Goal: Task Accomplishment & Management: Use online tool/utility

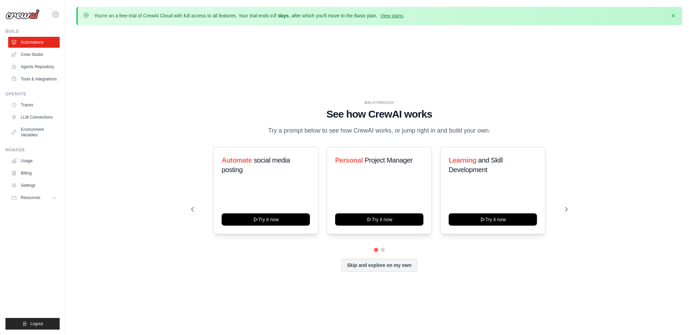
click at [174, 162] on div "WALKTHROUGH See how CrewAI works Try a prompt below to see how CrewAI works, or…" at bounding box center [379, 191] width 606 height 321
click at [564, 207] on icon at bounding box center [566, 209] width 7 height 7
drag, startPoint x: 564, startPoint y: 207, endPoint x: 569, endPoint y: 256, distance: 49.3
click at [576, 276] on div "WALKTHROUGH See how CrewAI works Try a prompt below to see how CrewAI works, or…" at bounding box center [379, 191] width 606 height 321
click at [570, 208] on button at bounding box center [566, 209] width 14 height 14
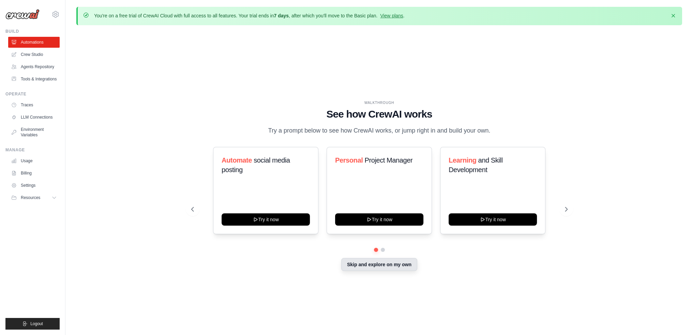
click at [377, 266] on button "Skip and explore on my own" at bounding box center [379, 264] width 76 height 13
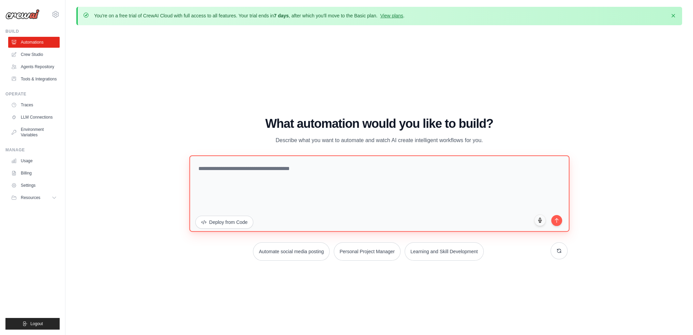
click at [376, 168] on textarea at bounding box center [379, 193] width 380 height 76
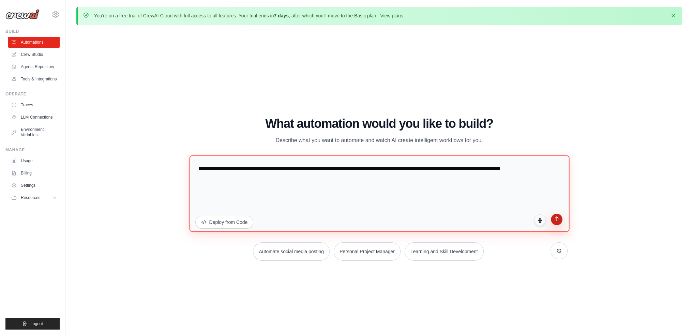
type textarea "**********"
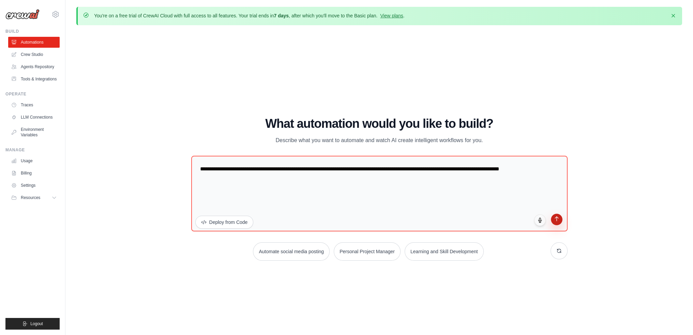
drag, startPoint x: 558, startPoint y: 223, endPoint x: 561, endPoint y: 218, distance: 6.3
click at [558, 223] on button "submit" at bounding box center [557, 220] width 12 height 12
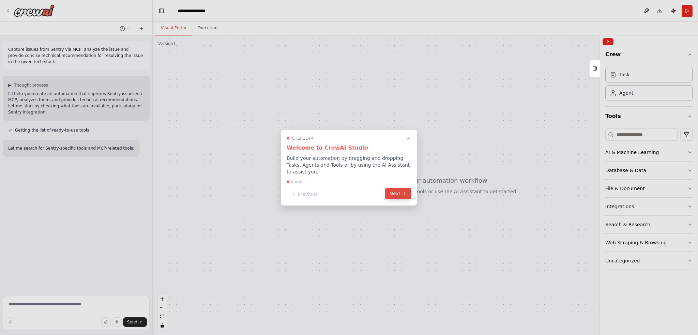
click at [398, 189] on button "Next" at bounding box center [398, 193] width 26 height 11
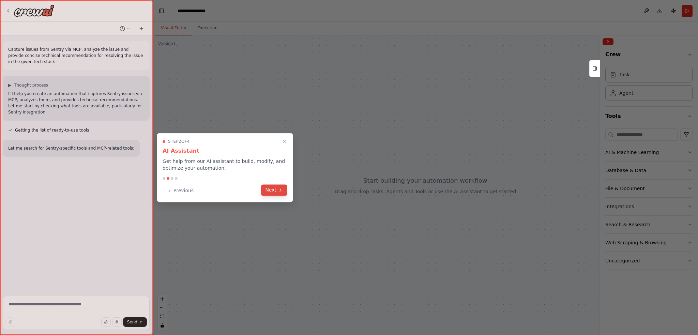
click at [270, 191] on button "Next" at bounding box center [274, 189] width 26 height 11
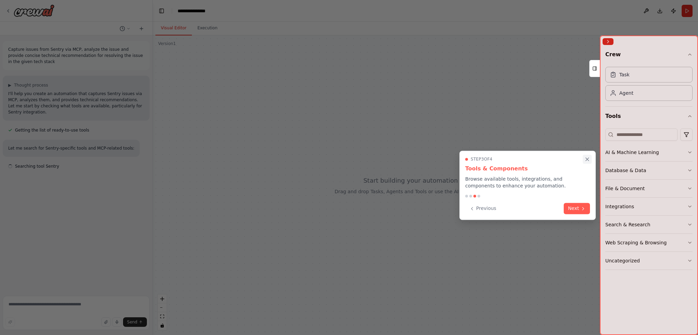
click at [587, 159] on icon "Close walkthrough" at bounding box center [587, 159] width 6 height 6
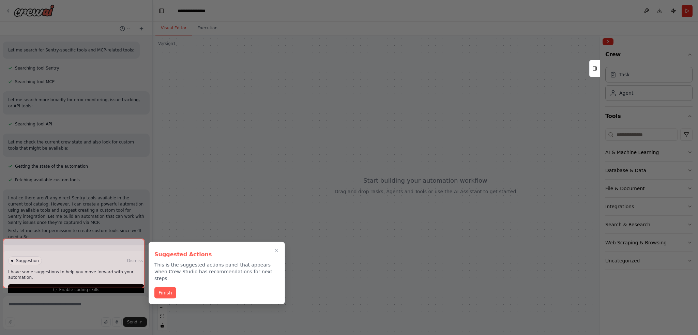
scroll to position [104, 0]
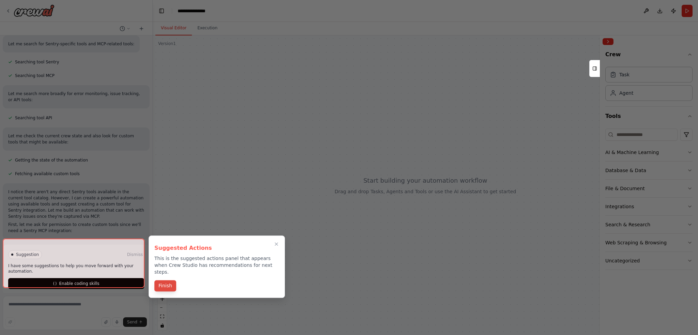
click at [165, 280] on button "Finish" at bounding box center [165, 285] width 22 height 11
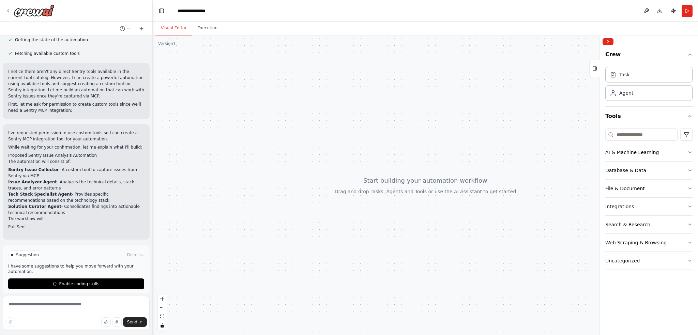
click at [415, 4] on header "**********" at bounding box center [425, 11] width 545 height 22
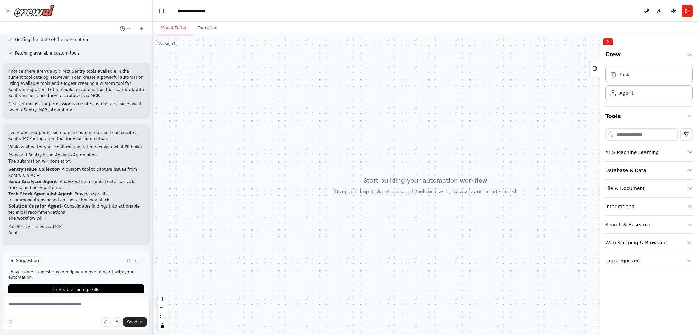
scroll to position [231, 0]
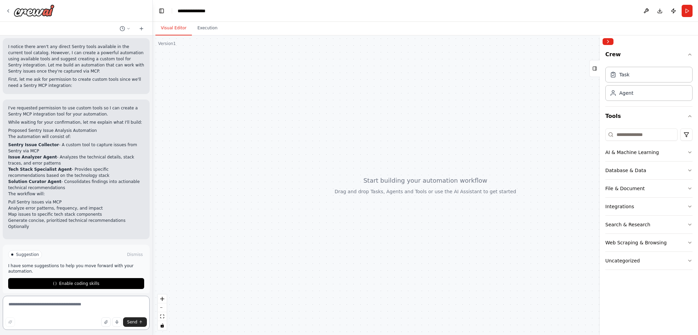
drag, startPoint x: 55, startPoint y: 304, endPoint x: 75, endPoint y: 305, distance: 20.1
click at [55, 304] on textarea at bounding box center [76, 313] width 147 height 34
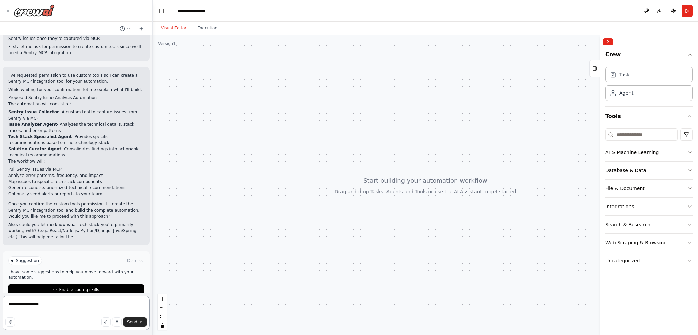
scroll to position [288, 0]
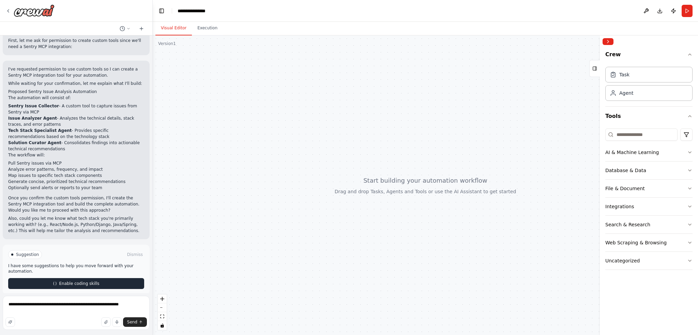
click at [81, 278] on button "Enable coding skills" at bounding box center [76, 283] width 136 height 11
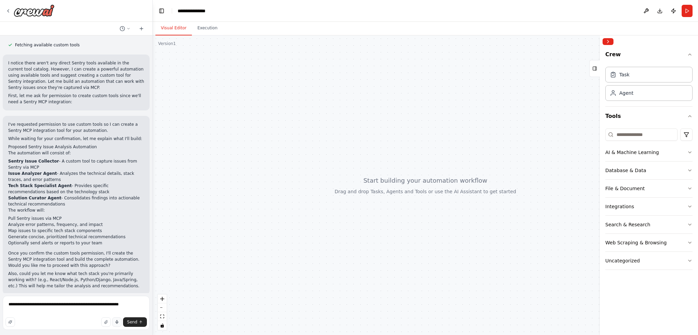
scroll to position [260, 0]
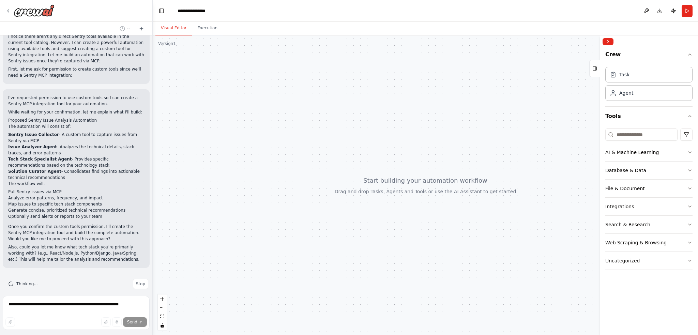
drag, startPoint x: 69, startPoint y: 273, endPoint x: 108, endPoint y: 280, distance: 39.0
click at [71, 279] on div "Thinking... Stop" at bounding box center [78, 284] width 140 height 10
click at [133, 279] on button "Stop" at bounding box center [140, 284] width 15 height 10
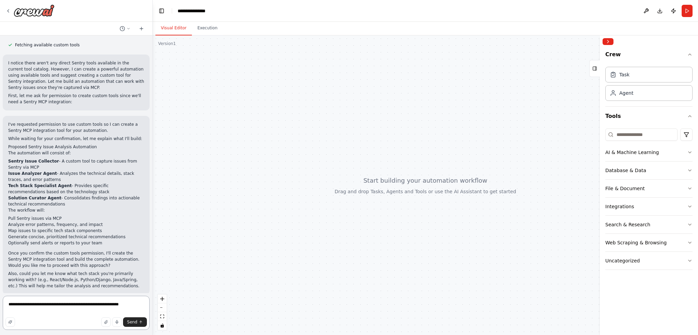
click at [120, 305] on textarea "**********" at bounding box center [76, 313] width 147 height 34
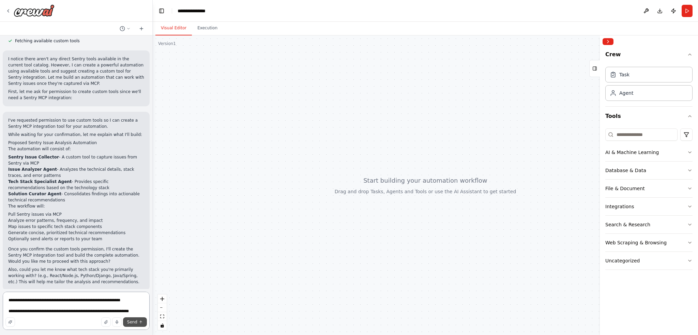
type textarea "**********"
click at [139, 324] on icon "submit" at bounding box center [141, 322] width 4 height 4
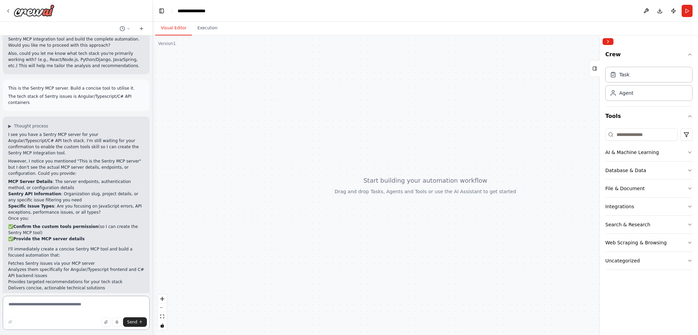
scroll to position [460, 0]
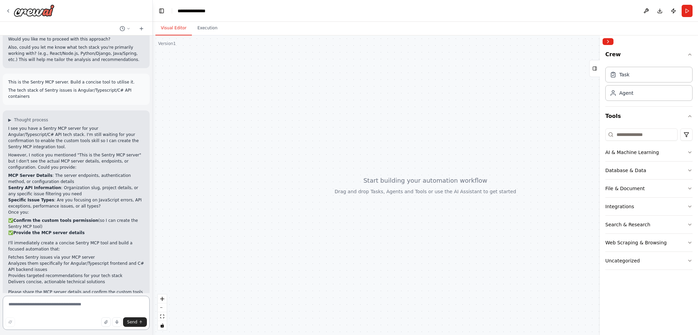
click at [57, 309] on textarea at bounding box center [76, 313] width 147 height 34
paste textarea "**********"
type textarea "**********"
click at [132, 325] on span "Send" at bounding box center [132, 321] width 10 height 5
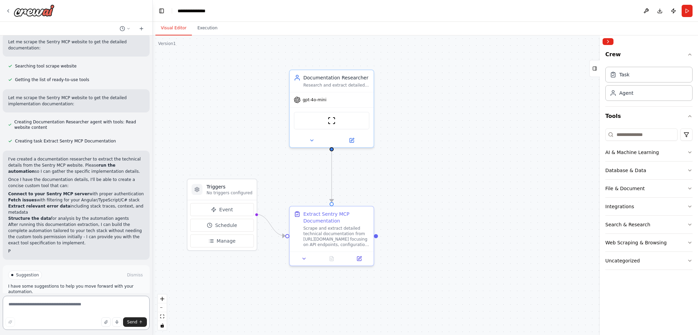
scroll to position [875, 0]
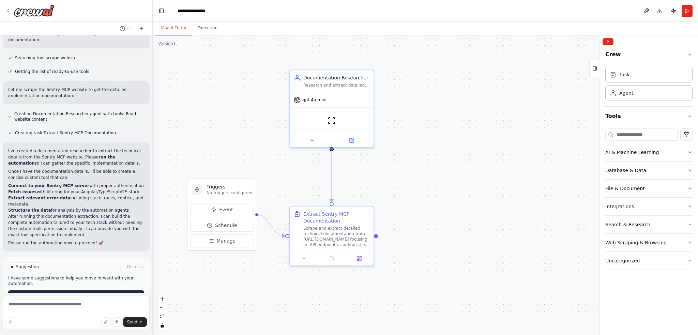
click at [70, 293] on span "Run Automation" at bounding box center [79, 295] width 33 height 5
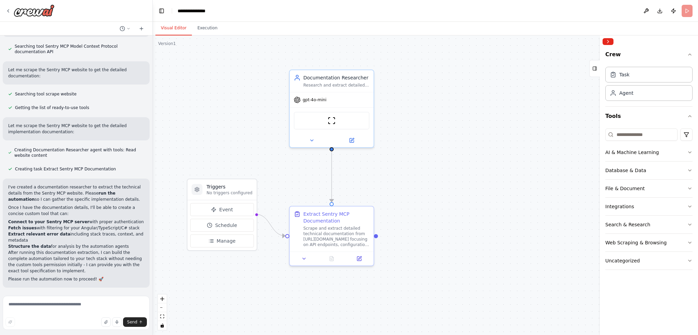
scroll to position [819, 0]
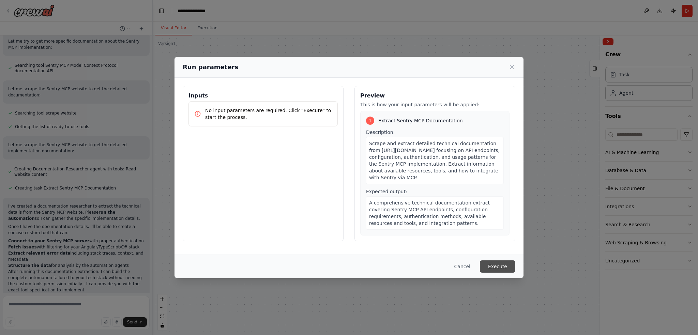
click at [501, 268] on button "Execute" at bounding box center [497, 266] width 35 height 12
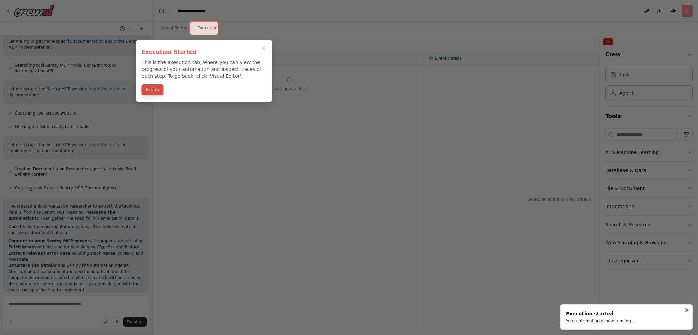
click at [154, 92] on button "Finish" at bounding box center [152, 89] width 22 height 11
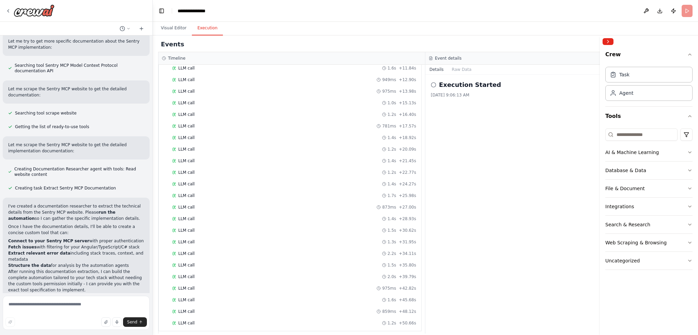
scroll to position [163, 0]
click at [186, 239] on span "LLM call" at bounding box center [186, 241] width 16 height 5
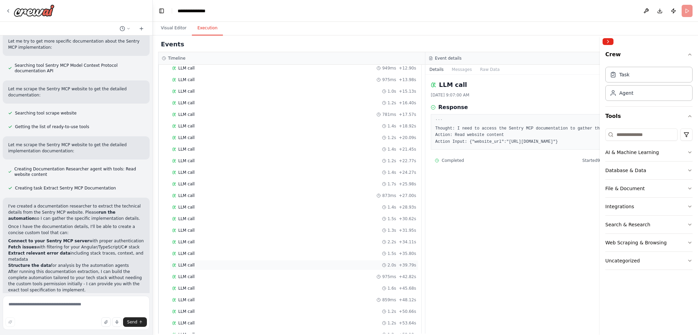
click at [248, 262] on div "LLM call 2.0s + 39.79s" at bounding box center [294, 264] width 244 height 5
click at [250, 290] on div "LLM call 1.2s + 1.23s Started + 0.00s Read website content 1.2s + 2.47s LLM cal…" at bounding box center [292, 139] width 257 height 406
click at [252, 309] on div "LLM call 1.2s + 50.66s" at bounding box center [294, 311] width 244 height 5
click at [255, 240] on div "LLM call 2.2s + 34.11s" at bounding box center [294, 241] width 244 height 5
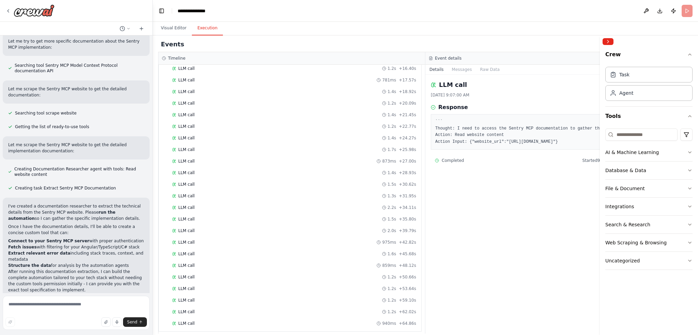
drag, startPoint x: 461, startPoint y: 70, endPoint x: 439, endPoint y: 69, distance: 21.8
click at [461, 69] on button "Messages" at bounding box center [462, 70] width 28 height 10
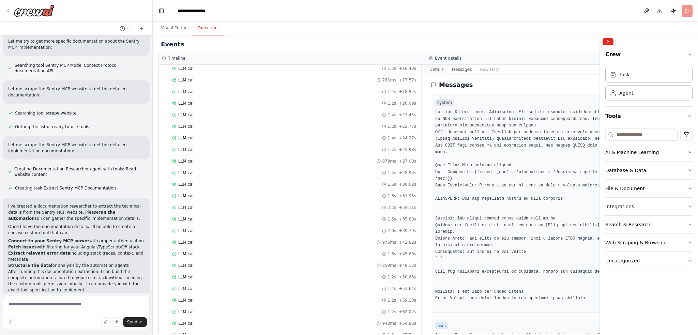
click at [436, 68] on button "Details" at bounding box center [436, 70] width 22 height 10
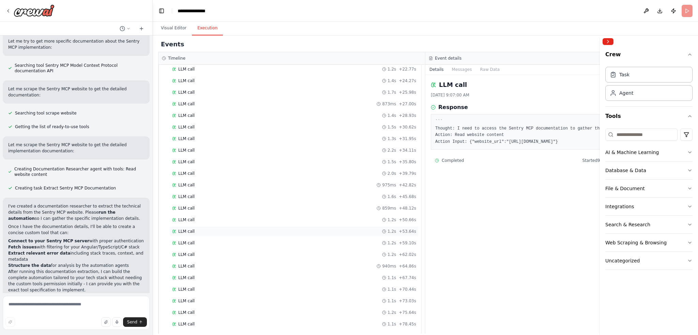
scroll to position [0, 0]
click at [170, 28] on button "Visual Editor" at bounding box center [173, 28] width 36 height 14
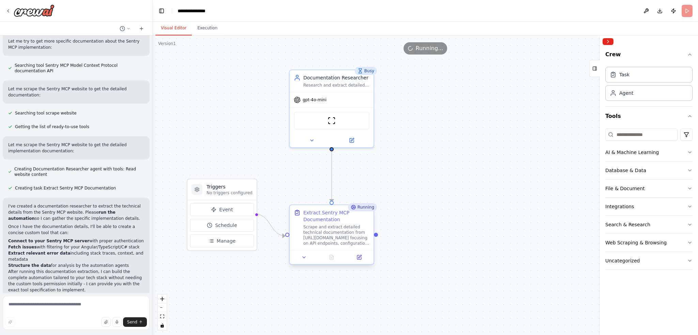
click at [326, 234] on div "Scrape and extract detailed technical documentation from https://mcp.sentry.dev…" at bounding box center [336, 235] width 66 height 22
click at [334, 230] on div "Scrape and extract detailed technical documentation from https://mcp.sentry.dev…" at bounding box center [336, 235] width 66 height 22
click at [310, 137] on icon at bounding box center [311, 138] width 5 height 5
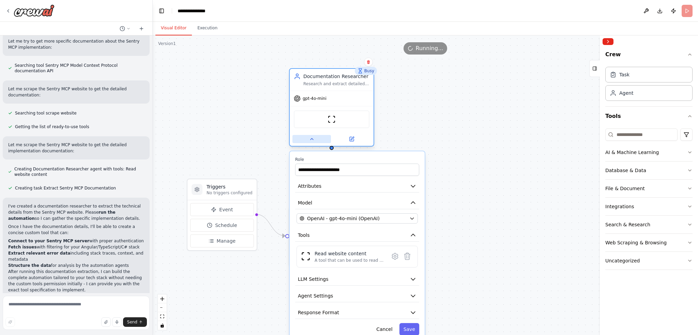
click at [311, 138] on icon at bounding box center [311, 138] width 5 height 5
click at [205, 28] on button "Execution" at bounding box center [207, 28] width 31 height 14
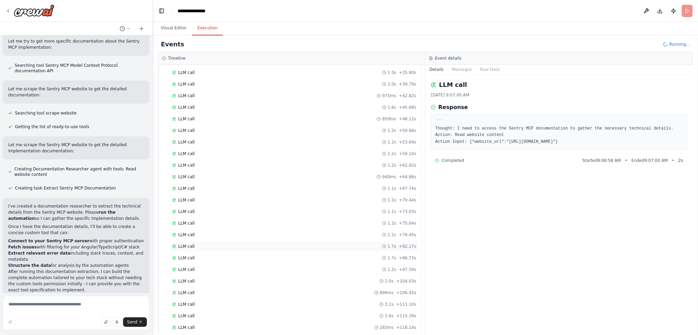
scroll to position [358, 0]
click at [65, 303] on textarea at bounding box center [76, 313] width 147 height 34
type textarea "****"
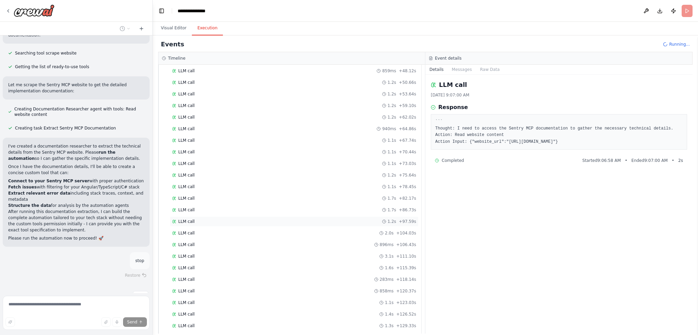
scroll to position [404, 0]
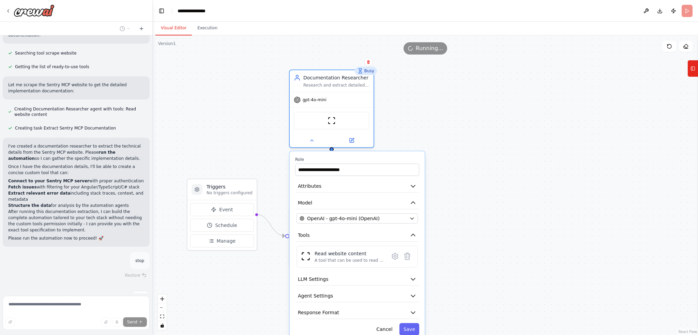
click at [171, 29] on button "Visual Editor" at bounding box center [173, 28] width 36 height 14
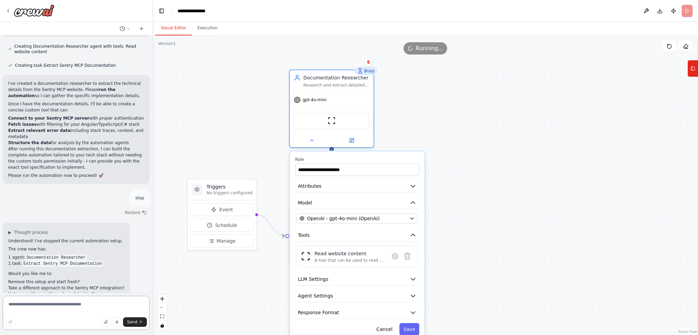
click at [63, 302] on textarea at bounding box center [76, 313] width 147 height 34
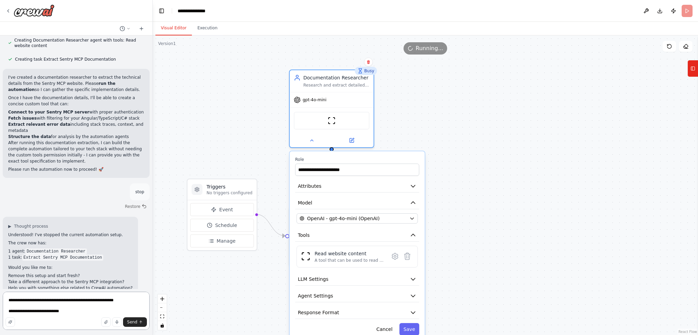
paste textarea "**********"
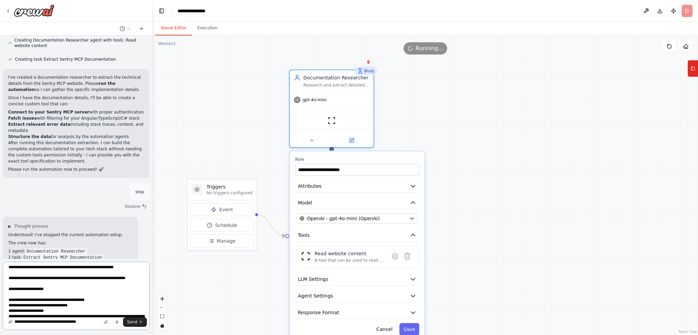
scroll to position [9, 0]
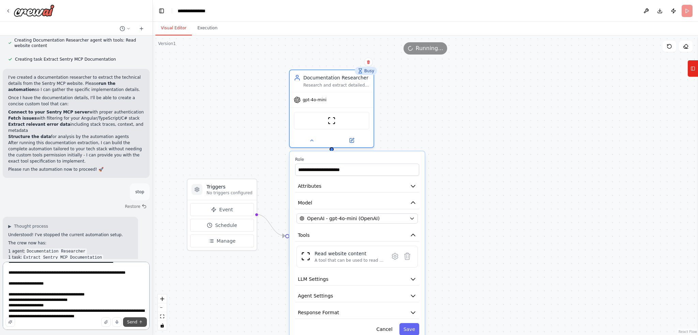
type textarea "**********"
click at [132, 319] on span "Send" at bounding box center [132, 321] width 10 height 5
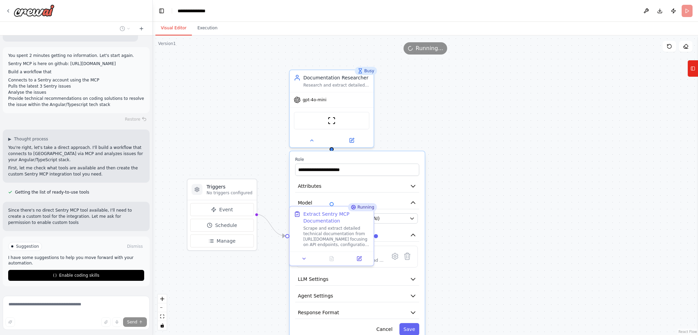
scroll to position [1219, 0]
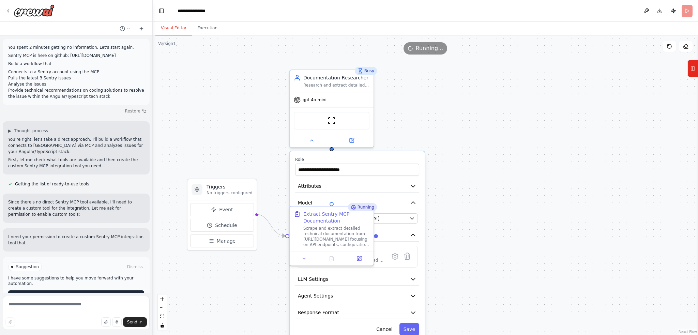
click at [78, 276] on div "Suggestion Dismiss I have some suggestions to help you move forward with your a…" at bounding box center [76, 281] width 136 height 39
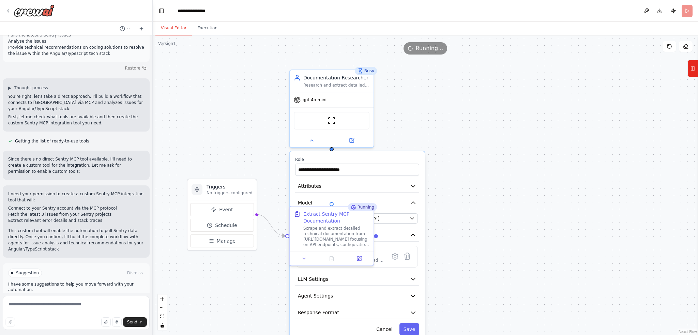
scroll to position [1279, 0]
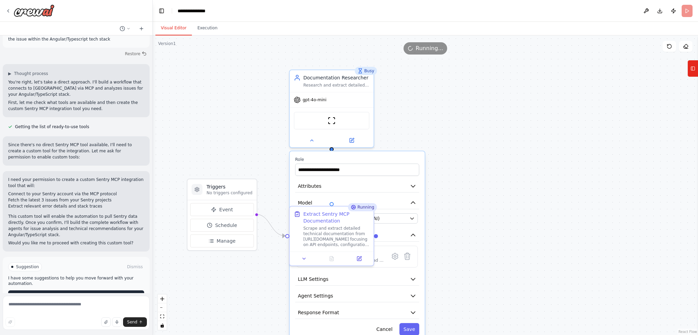
click at [75, 293] on span "Enable coding skills" at bounding box center [79, 295] width 40 height 5
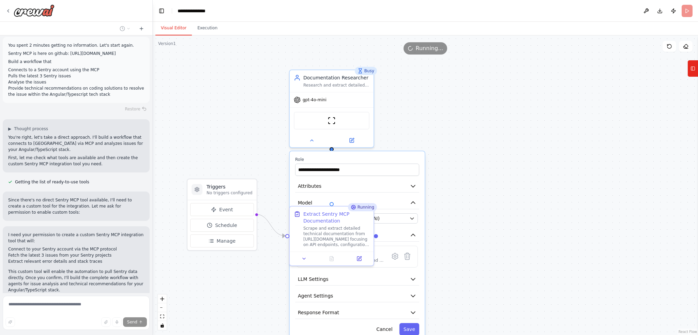
scroll to position [1250, 0]
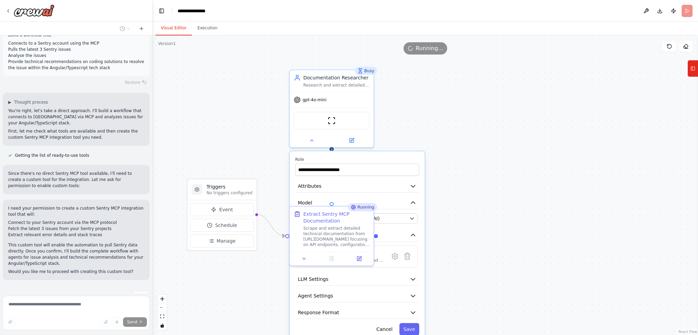
drag, startPoint x: 71, startPoint y: 222, endPoint x: 286, endPoint y: 11, distance: 302.3
click at [287, 10] on header "**********" at bounding box center [425, 11] width 545 height 22
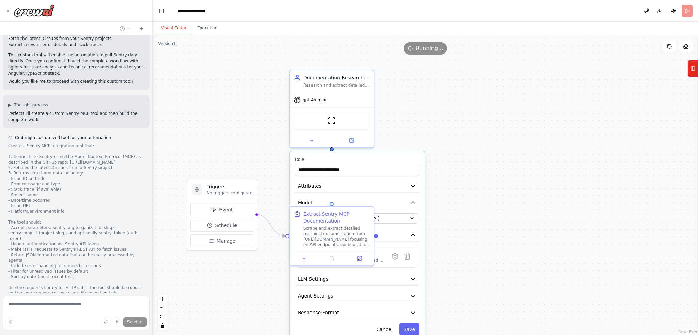
scroll to position [1447, 0]
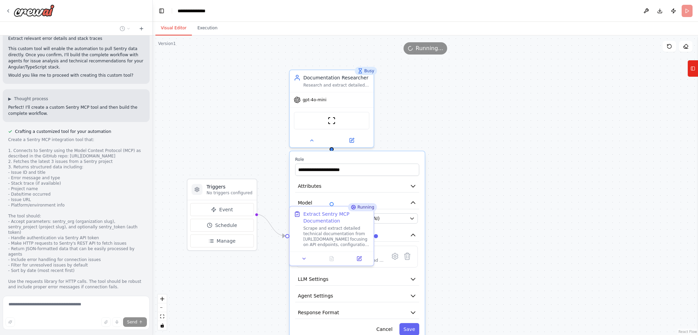
click at [351, 22] on div "Visual Editor Execution" at bounding box center [425, 29] width 545 height 14
drag, startPoint x: 348, startPoint y: 13, endPoint x: 282, endPoint y: 7, distance: 65.8
click at [282, 7] on header "**********" at bounding box center [425, 11] width 545 height 22
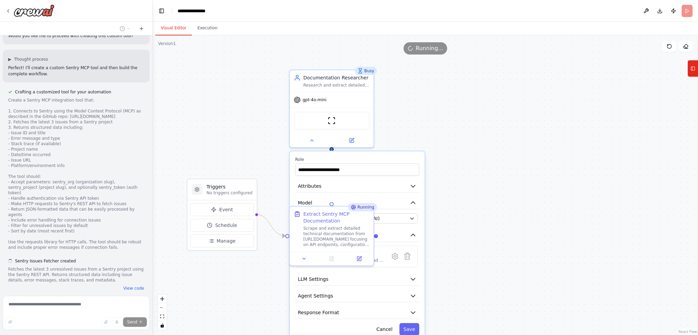
scroll to position [1488, 0]
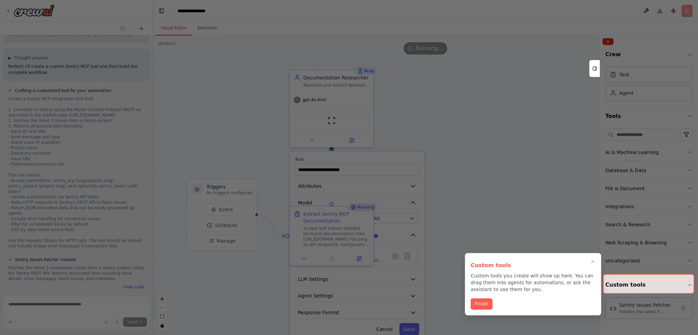
drag, startPoint x: 483, startPoint y: 304, endPoint x: 489, endPoint y: 302, distance: 6.8
click at [483, 304] on button "Finish" at bounding box center [482, 303] width 22 height 11
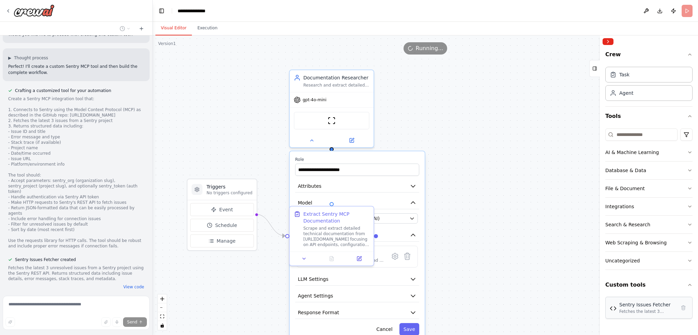
click at [636, 306] on div "Sentry Issues Fetcher" at bounding box center [647, 304] width 57 height 7
click at [431, 322] on icon at bounding box center [429, 322] width 5 height 5
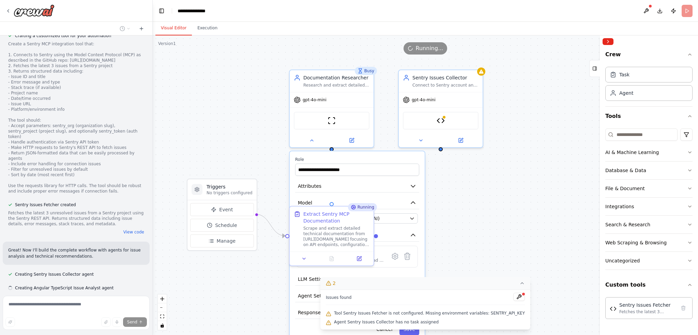
scroll to position [1544, 0]
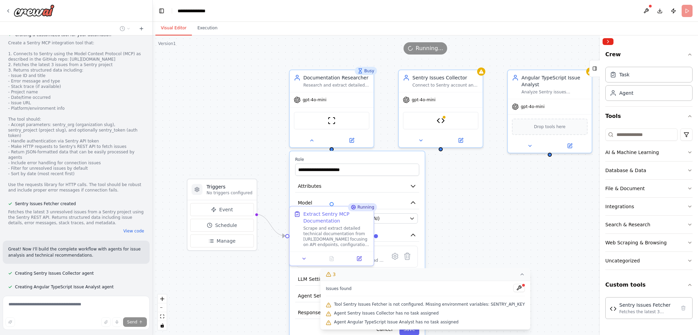
drag, startPoint x: 492, startPoint y: 231, endPoint x: 497, endPoint y: 230, distance: 5.7
click at [492, 231] on div ".deletable-edge-delete-btn { width: 20px; height: 20px; border: 0px solid #ffff…" at bounding box center [425, 185] width 545 height 300
click at [478, 207] on div ".deletable-edge-delete-btn { width: 20px; height: 20px; border: 0px solid #ffff…" at bounding box center [425, 185] width 545 height 300
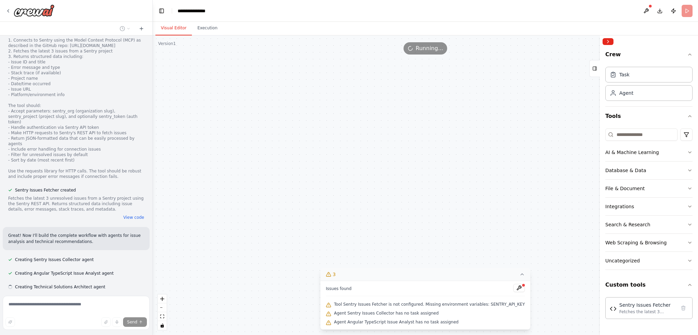
click at [235, 140] on div "**********" at bounding box center [425, 185] width 545 height 300
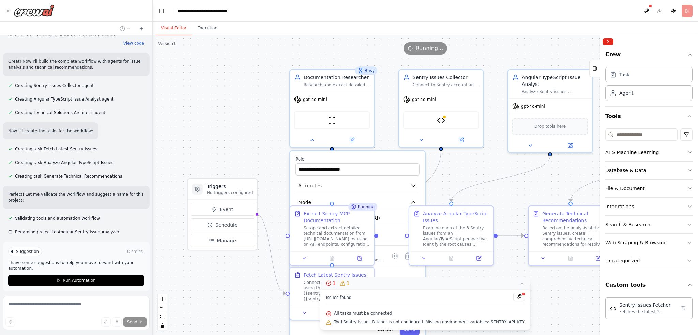
scroll to position [1732, 0]
click at [440, 288] on button "1 1" at bounding box center [425, 283] width 210 height 13
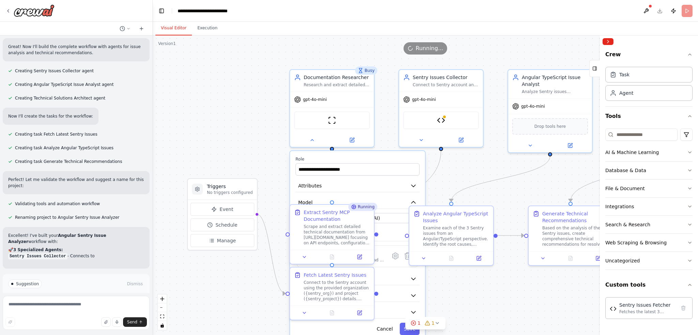
click at [319, 209] on div "Extract Sentry MCP Documentation" at bounding box center [337, 216] width 66 height 14
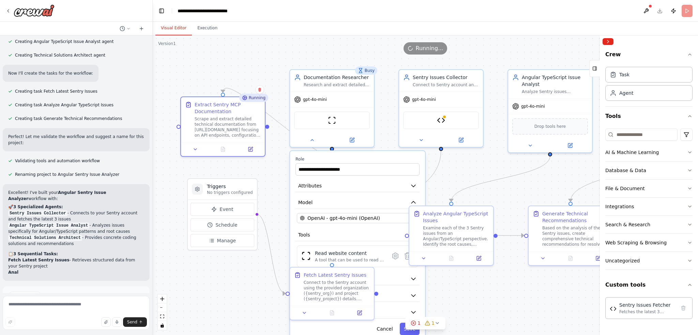
scroll to position [1801, 0]
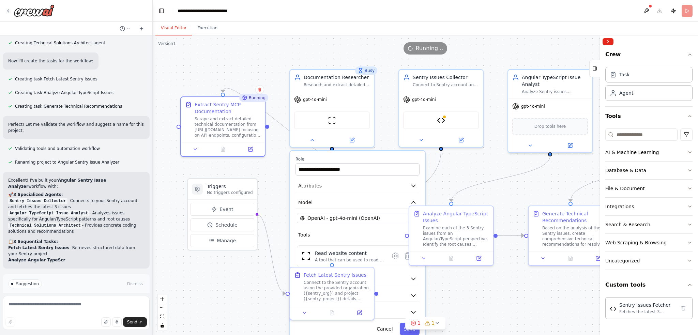
drag, startPoint x: 328, startPoint y: 209, endPoint x: 220, endPoint y: 94, distance: 157.0
click at [220, 94] on div ".deletable-edge-delete-btn { width: 20px; height: 20px; border: 0px solid #ffff…" at bounding box center [425, 185] width 545 height 300
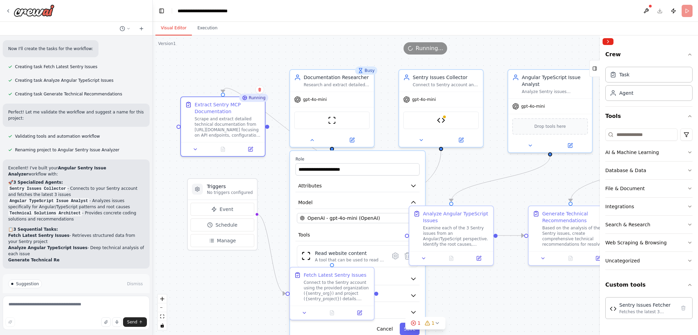
click at [369, 156] on label "Role" at bounding box center [358, 158] width 124 height 5
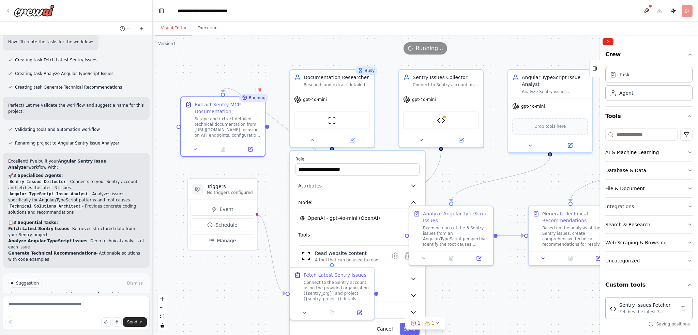
click at [369, 155] on div "**********" at bounding box center [357, 246] width 135 height 190
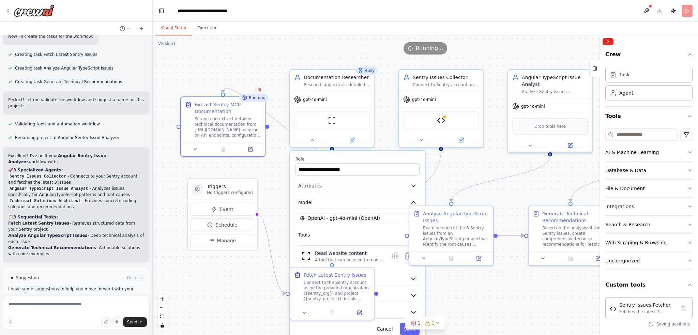
click at [369, 155] on div "**********" at bounding box center [357, 246] width 135 height 190
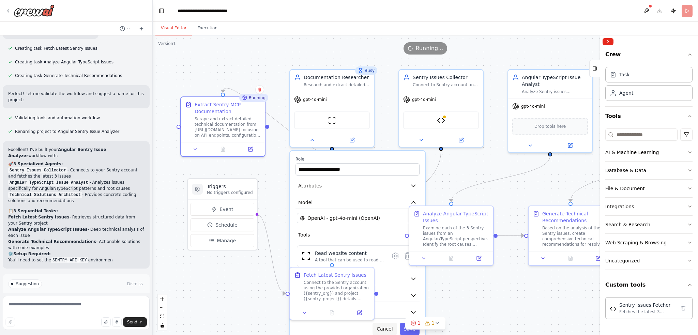
click at [390, 327] on button "Cancel" at bounding box center [385, 329] width 24 height 12
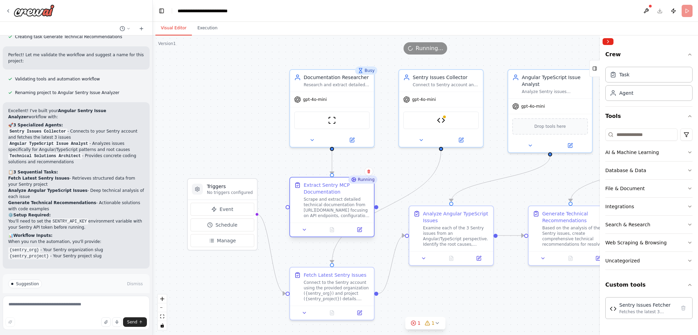
drag, startPoint x: 207, startPoint y: 99, endPoint x: 316, endPoint y: 179, distance: 135.1
click at [316, 179] on div "Extract Sentry MCP Documentation Scrape and extract detailed technical document…" at bounding box center [332, 200] width 84 height 45
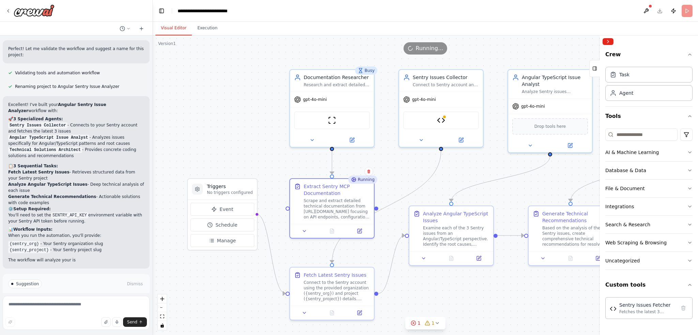
click at [224, 102] on div ".deletable-edge-delete-btn { width: 20px; height: 20px; border: 0px solid #ffff…" at bounding box center [425, 185] width 545 height 300
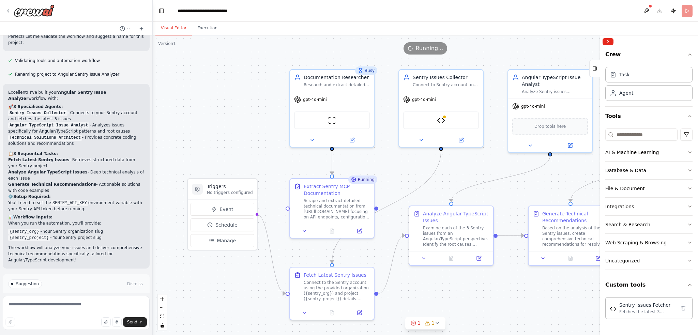
scroll to position [1897, 0]
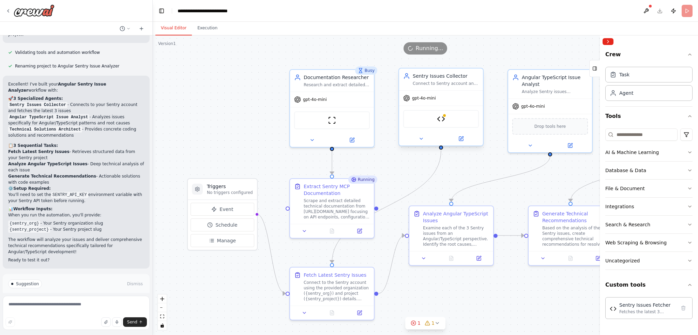
click at [436, 120] on div "Sentry Issues Fetcher" at bounding box center [441, 119] width 76 height 18
click at [442, 116] on div at bounding box center [444, 116] width 4 height 4
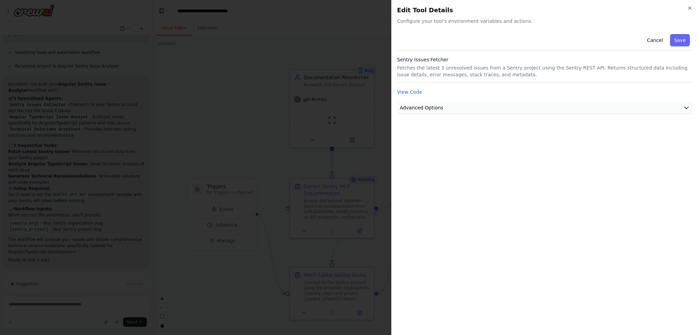
click at [429, 106] on span "Advanced Options" at bounding box center [422, 107] width 44 height 7
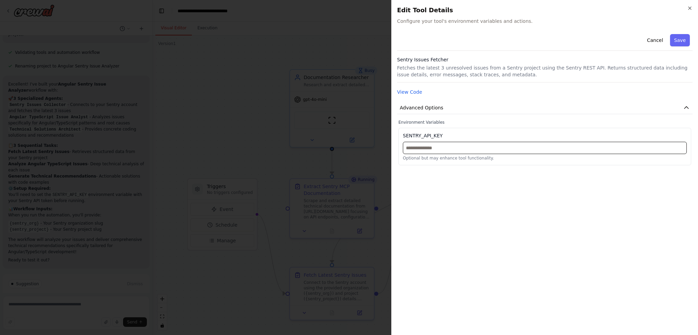
click at [482, 144] on input "text" at bounding box center [545, 148] width 284 height 12
paste input "**********"
type input "**********"
click at [546, 225] on div "**********" at bounding box center [545, 180] width 296 height 298
click at [681, 41] on button "Save" at bounding box center [680, 40] width 20 height 12
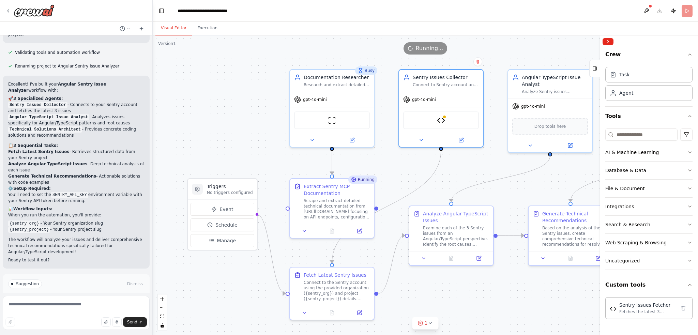
click at [75, 310] on span "Run Automation" at bounding box center [79, 312] width 33 height 5
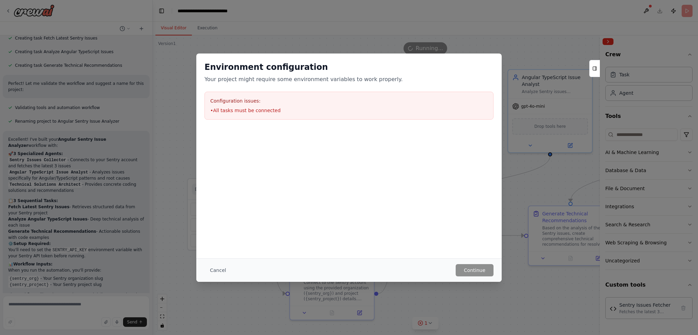
click at [247, 111] on li "• All tasks must be connected" at bounding box center [348, 110] width 277 height 7
click at [331, 103] on h3 "Configuration issues:" at bounding box center [348, 100] width 277 height 7
drag, startPoint x: 341, startPoint y: 105, endPoint x: 338, endPoint y: 107, distance: 3.8
click at [340, 105] on div "Configuration issues: • All tasks must be connected" at bounding box center [349, 106] width 289 height 28
click at [341, 184] on div at bounding box center [348, 162] width 305 height 68
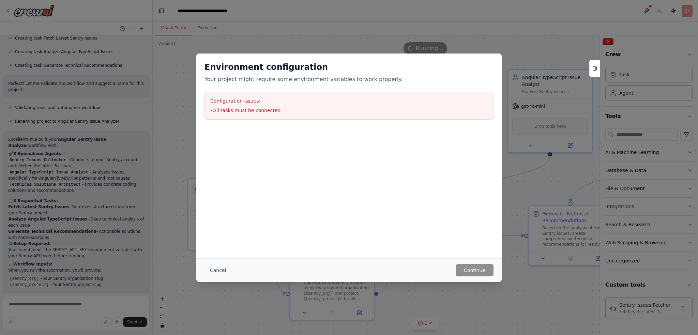
drag, startPoint x: 211, startPoint y: 272, endPoint x: 254, endPoint y: 224, distance: 64.5
click at [211, 272] on button "Cancel" at bounding box center [218, 270] width 27 height 12
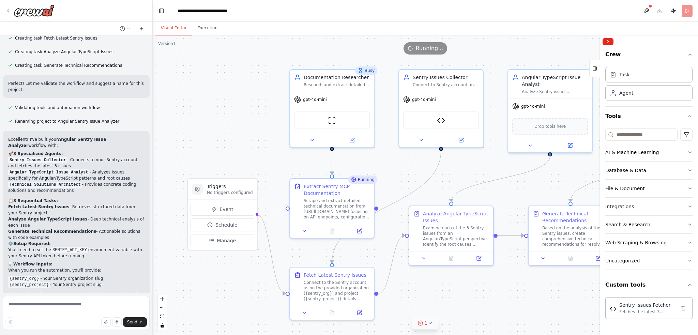
click at [425, 323] on span "1" at bounding box center [426, 323] width 3 height 7
click at [421, 324] on span "All tasks must be connected" at bounding box center [430, 321] width 58 height 5
click at [447, 309] on button at bounding box center [453, 306] width 12 height 8
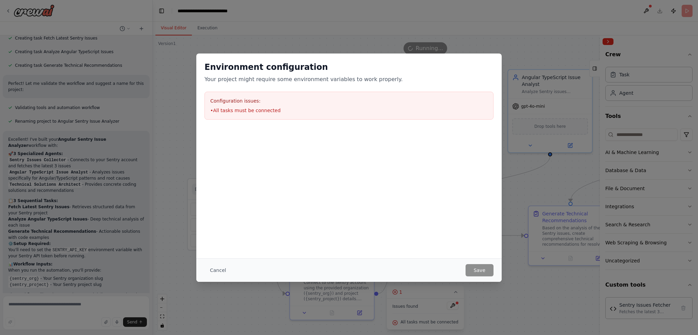
drag, startPoint x: 250, startPoint y: 116, endPoint x: 245, endPoint y: 111, distance: 6.8
click at [248, 115] on div "Configuration issues: • All tasks must be connected" at bounding box center [349, 106] width 289 height 28
click at [244, 111] on li "• All tasks must be connected" at bounding box center [348, 110] width 277 height 7
click at [198, 108] on div "Environment configuration Your project might require some environment variables…" at bounding box center [348, 91] width 305 height 74
drag, startPoint x: 207, startPoint y: 108, endPoint x: 217, endPoint y: 110, distance: 10.9
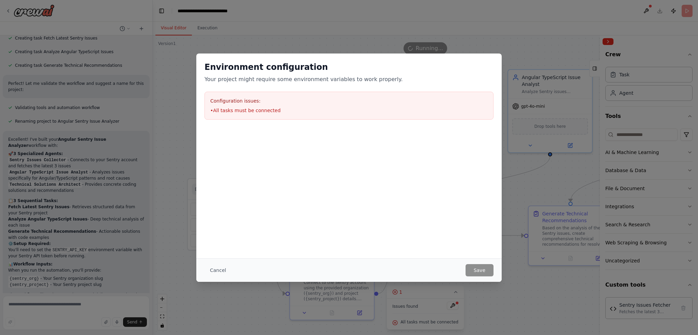
click at [211, 109] on div "Configuration issues: • All tasks must be connected" at bounding box center [349, 106] width 289 height 28
drag, startPoint x: 220, startPoint y: 267, endPoint x: 287, endPoint y: 238, distance: 73.1
click at [220, 267] on button "Cancel" at bounding box center [218, 270] width 27 height 12
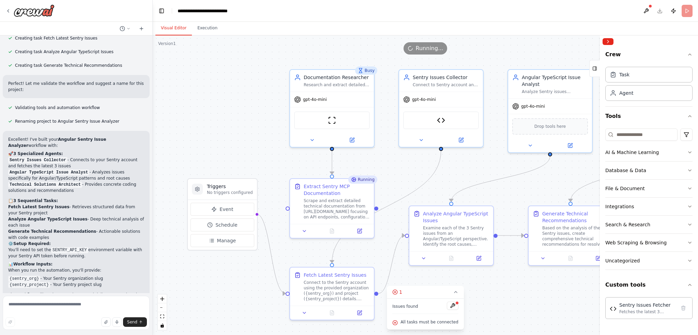
scroll to position [1897, 0]
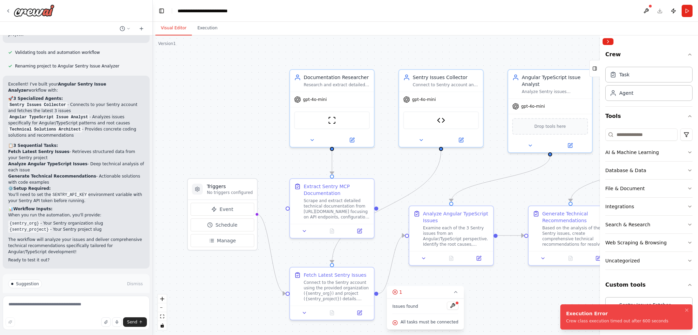
click at [82, 310] on span "Help fix error" at bounding box center [79, 312] width 27 height 5
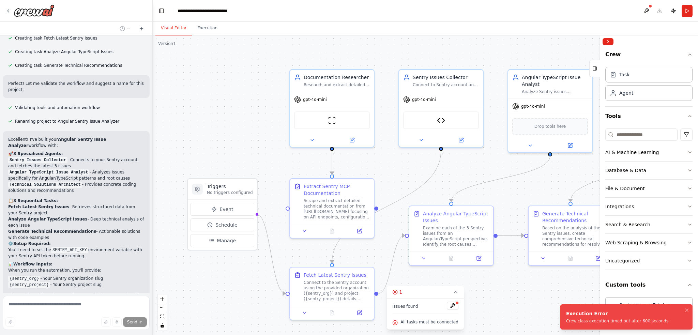
scroll to position [1869, 0]
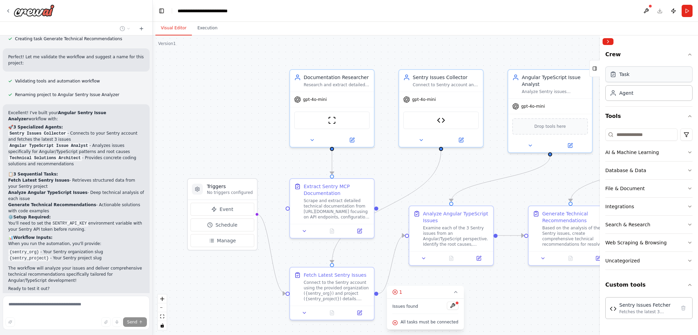
click at [637, 77] on div "Task" at bounding box center [648, 74] width 87 height 16
click at [639, 76] on div "Task" at bounding box center [648, 74] width 87 height 16
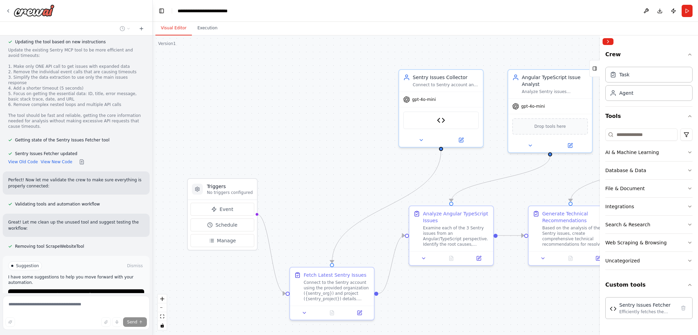
scroll to position [2346, 0]
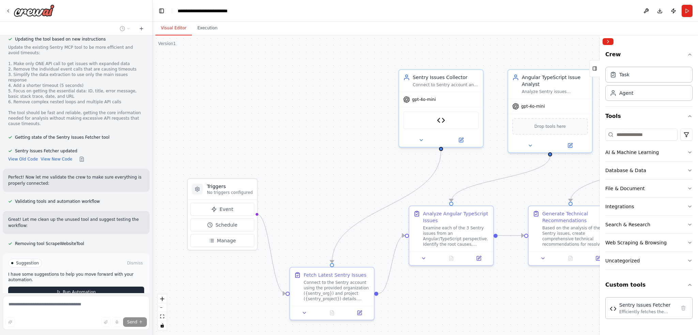
click at [74, 289] on span "Run Automation" at bounding box center [79, 291] width 33 height 5
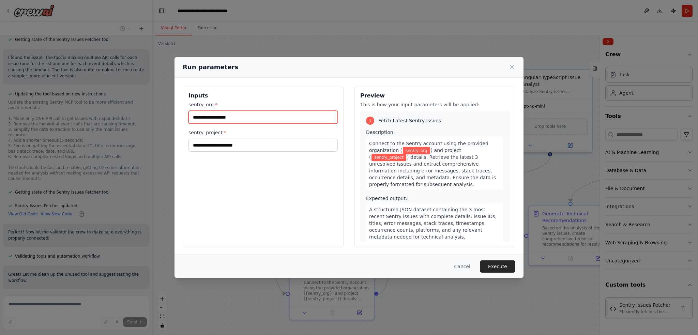
click at [235, 117] on input "sentry_org *" at bounding box center [263, 117] width 149 height 13
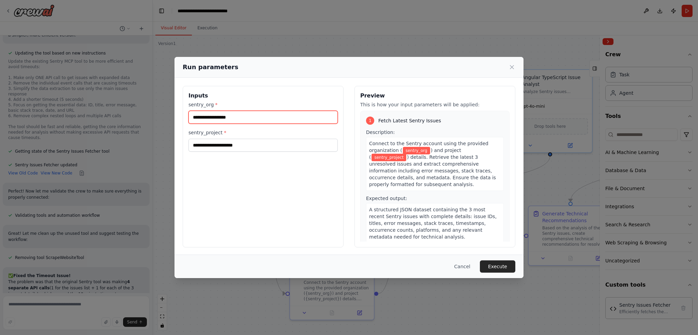
drag, startPoint x: 235, startPoint y: 115, endPoint x: 196, endPoint y: 117, distance: 38.9
click at [196, 117] on input "sentry_org *" at bounding box center [263, 117] width 149 height 13
paste input "********"
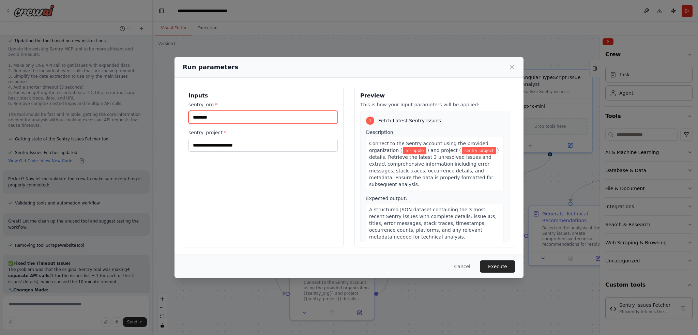
type input "********"
click at [252, 174] on div "Inputs sentry_org * ******** sentry_project *" at bounding box center [263, 167] width 161 height 162
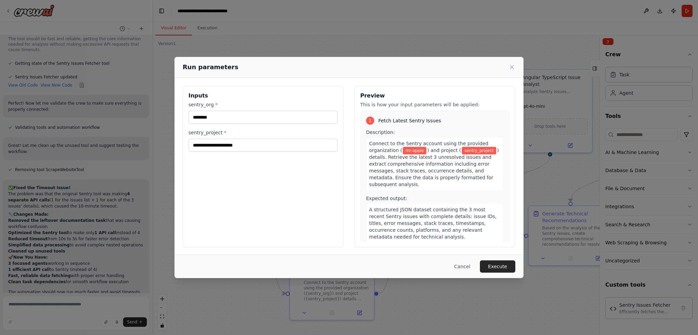
scroll to position [2426, 0]
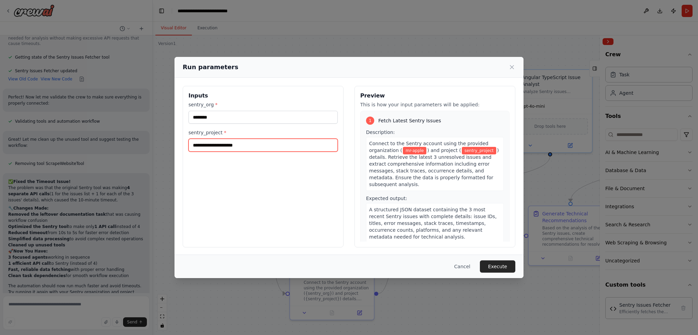
drag, startPoint x: 263, startPoint y: 149, endPoint x: 267, endPoint y: 149, distance: 3.7
click at [263, 149] on input "sentry_project *" at bounding box center [263, 145] width 149 height 13
paste input "**********"
type input "**********"
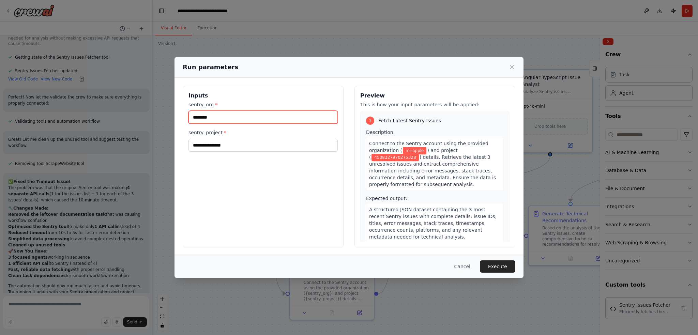
drag, startPoint x: 230, startPoint y: 116, endPoint x: 157, endPoint y: 114, distance: 72.6
click at [157, 114] on div "**********" at bounding box center [349, 167] width 698 height 335
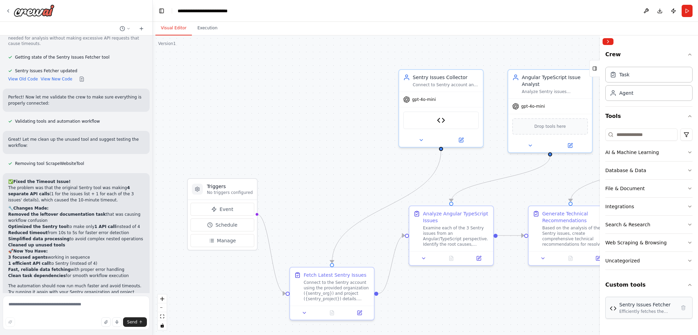
click at [630, 312] on div "Efficiently fetches the latest 3 unresolved issues from a Sentry project with a…" at bounding box center [647, 311] width 57 height 5
click at [58, 283] on div "✅ Fixed the Timeout Issue! The problem was that the original Sentry tool was ma…" at bounding box center [76, 254] width 147 height 162
click at [368, 28] on div "Visual Editor Execution" at bounding box center [425, 29] width 545 height 14
click at [687, 13] on button "Run" at bounding box center [687, 11] width 11 height 12
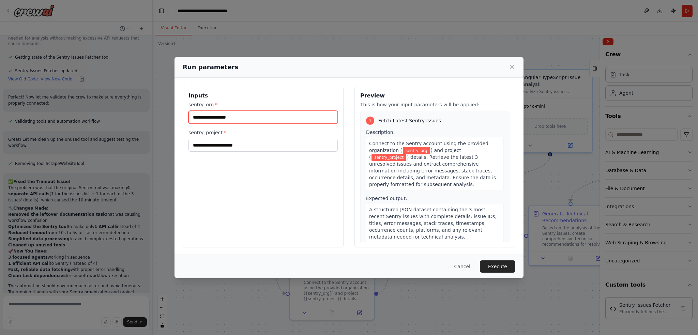
drag, startPoint x: 243, startPoint y: 115, endPoint x: 240, endPoint y: 118, distance: 4.4
click at [240, 118] on input "sentry_org *" at bounding box center [263, 117] width 149 height 13
type input "********"
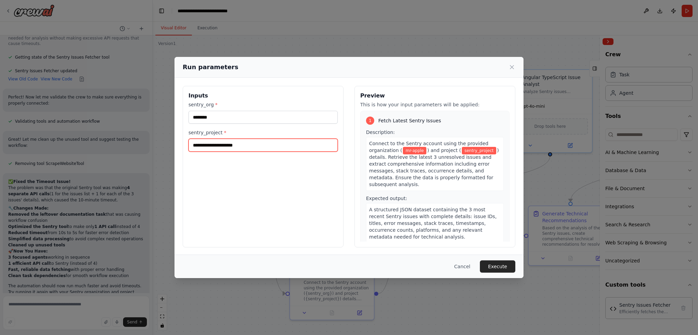
click at [224, 147] on input "sentry_project *" at bounding box center [263, 145] width 149 height 13
type input "**********"
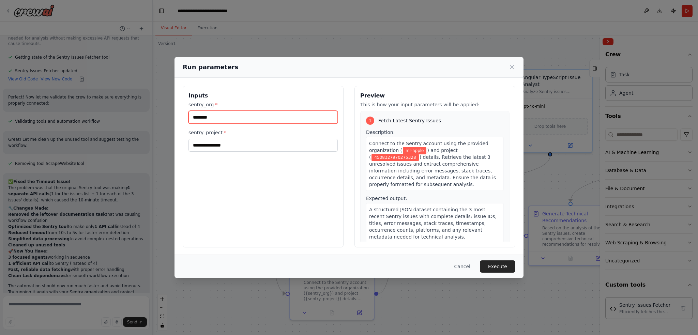
click at [229, 121] on input "********" at bounding box center [263, 117] width 149 height 13
paste input "**********"
paste input "text"
type input "**********"
click at [243, 142] on input "**********" at bounding box center [263, 145] width 149 height 13
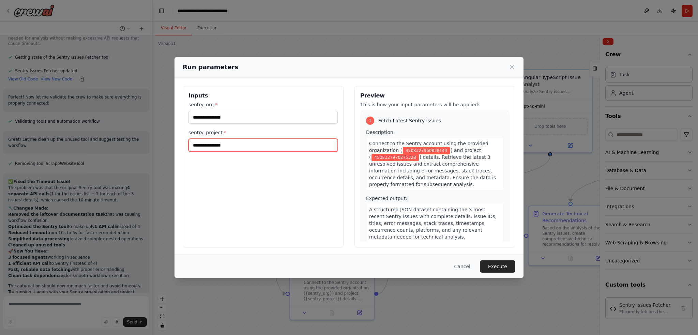
drag, startPoint x: 239, startPoint y: 145, endPoint x: 164, endPoint y: 144, distance: 74.7
click at [164, 144] on div "**********" at bounding box center [349, 167] width 698 height 335
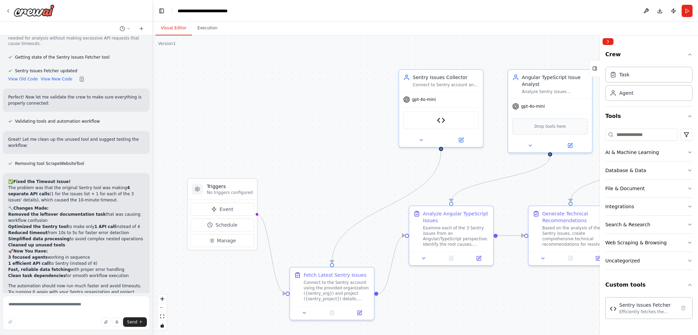
click at [268, 137] on div ".deletable-edge-delete-btn { width: 20px; height: 20px; border: 0px solid #ffff…" at bounding box center [425, 185] width 545 height 300
drag, startPoint x: 133, startPoint y: 322, endPoint x: 127, endPoint y: 321, distance: 6.5
click at [133, 322] on span "Send" at bounding box center [132, 321] width 10 height 5
click at [688, 12] on button "Run" at bounding box center [687, 11] width 11 height 12
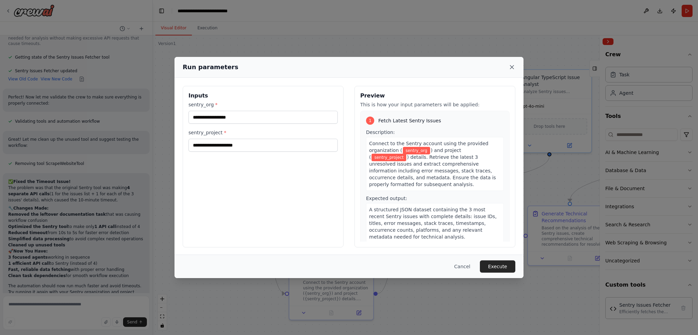
click at [512, 66] on icon at bounding box center [511, 66] width 3 height 3
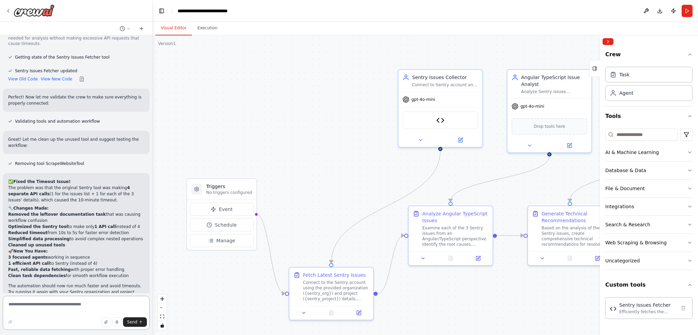
click at [30, 301] on textarea at bounding box center [76, 313] width 147 height 34
paste textarea "**********"
drag, startPoint x: 56, startPoint y: 304, endPoint x: 52, endPoint y: 303, distance: 4.1
click at [52, 303] on textarea "**********" at bounding box center [76, 313] width 147 height 34
drag, startPoint x: 26, startPoint y: 306, endPoint x: 35, endPoint y: 319, distance: 16.5
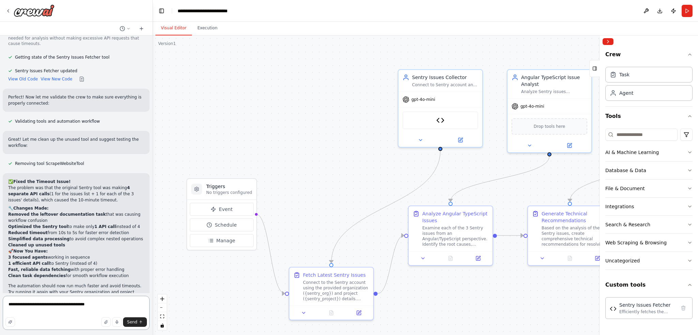
click at [26, 306] on textarea "**********" at bounding box center [76, 313] width 147 height 34
drag, startPoint x: 29, startPoint y: 305, endPoint x: 34, endPoint y: 315, distance: 11.1
click at [29, 305] on textarea "**********" at bounding box center [76, 313] width 147 height 34
type textarea "**********"
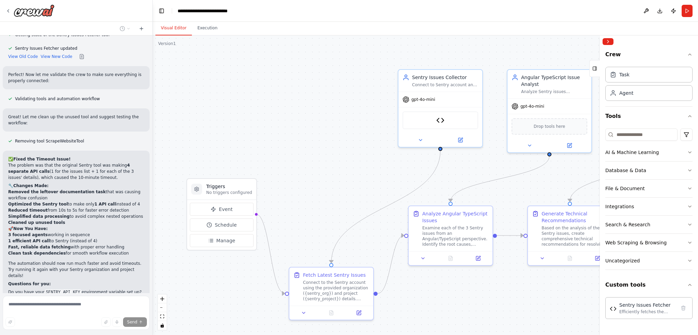
scroll to position [2459, 0]
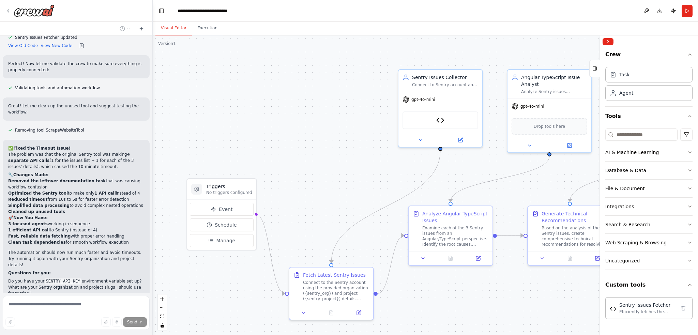
click at [82, 326] on div "Restore" at bounding box center [76, 331] width 147 height 10
click at [135, 326] on div "Restore" at bounding box center [76, 331] width 147 height 10
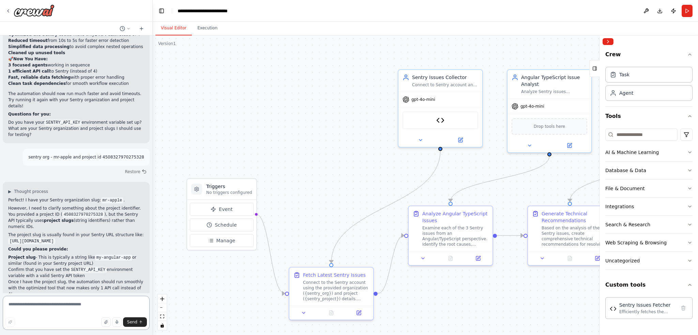
scroll to position [2624, 0]
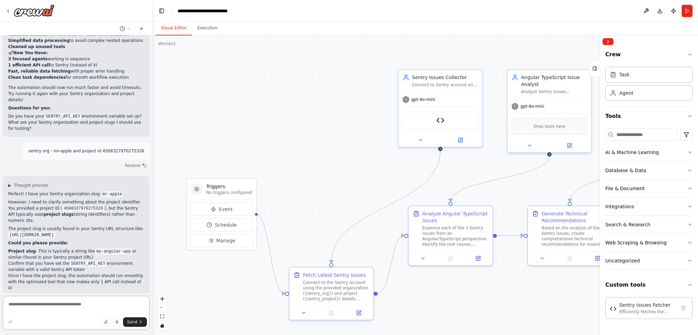
click at [60, 305] on textarea at bounding box center [76, 313] width 147 height 34
paste textarea "********"
type textarea "**********"
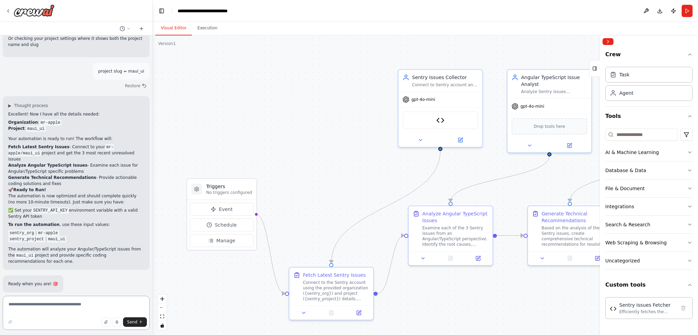
scroll to position [2908, 0]
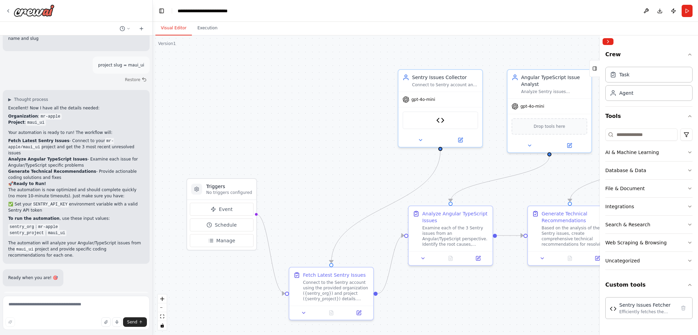
click at [68, 328] on span "Run Automation" at bounding box center [79, 330] width 33 height 5
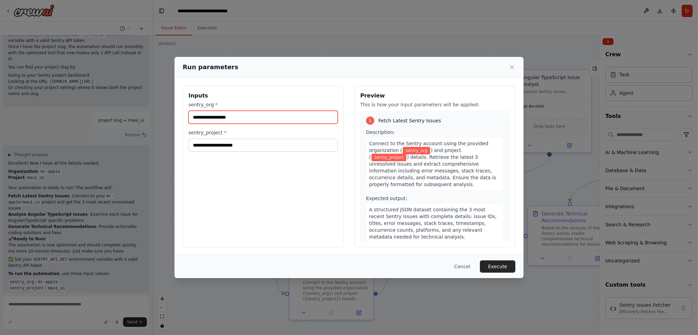
click at [231, 116] on input "sentry_org *" at bounding box center [263, 117] width 149 height 13
type input "********"
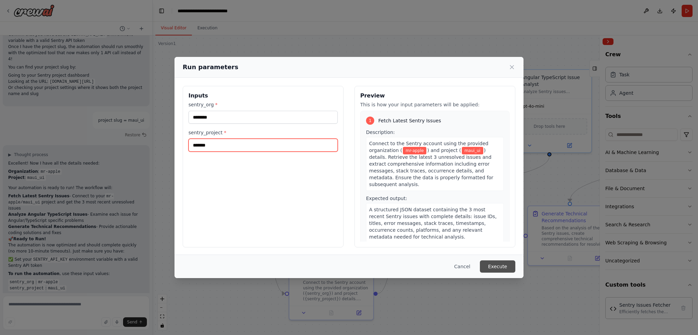
type input "*******"
click at [506, 267] on button "Execute" at bounding box center [497, 266] width 35 height 12
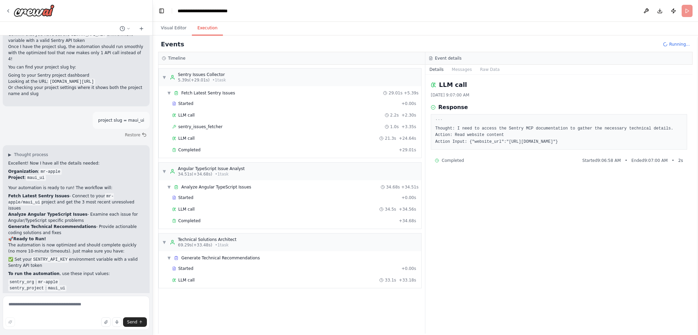
scroll to position [2908, 0]
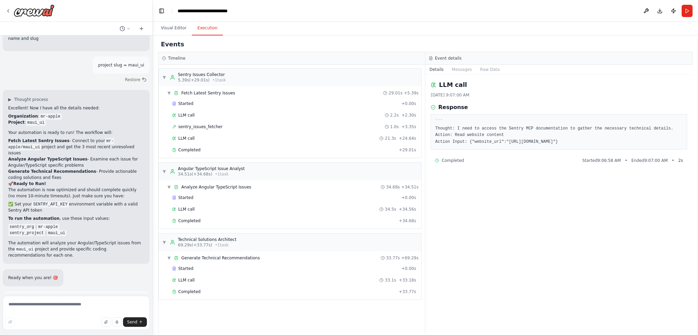
click at [74, 328] on span "Improve automation" at bounding box center [79, 330] width 42 height 5
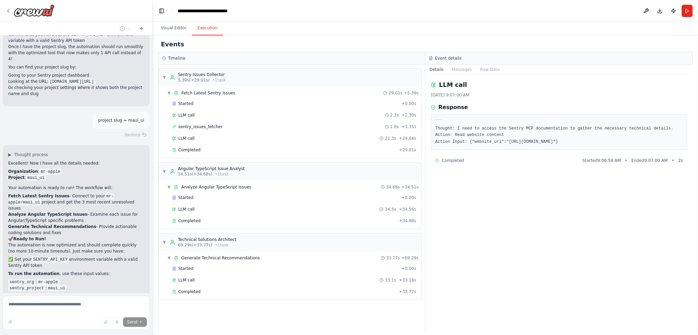
scroll to position [2880, 0]
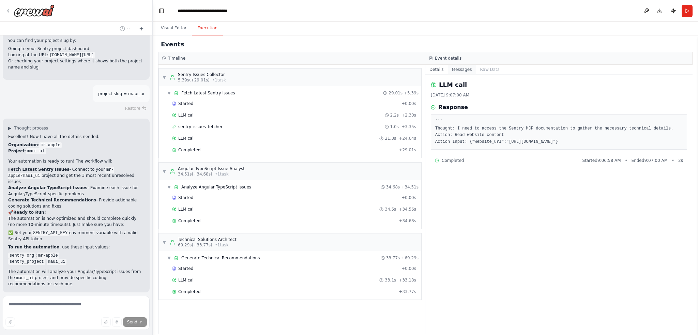
click at [460, 69] on button "Messages" at bounding box center [462, 70] width 28 height 10
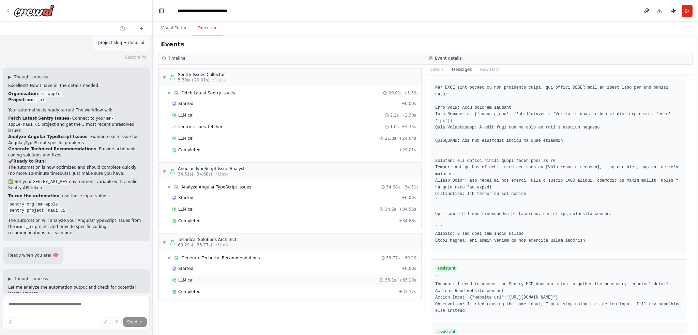
scroll to position [2932, 0]
click at [210, 290] on div "Completed" at bounding box center [284, 291] width 224 height 5
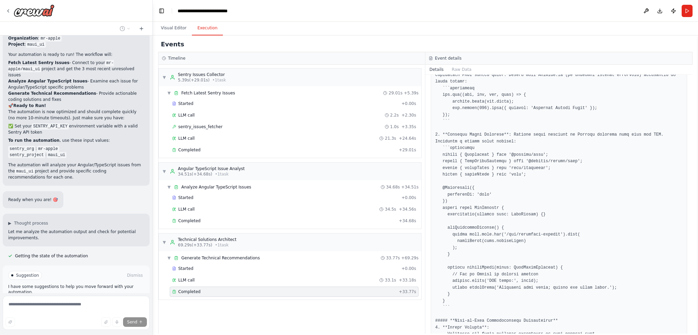
scroll to position [0, 0]
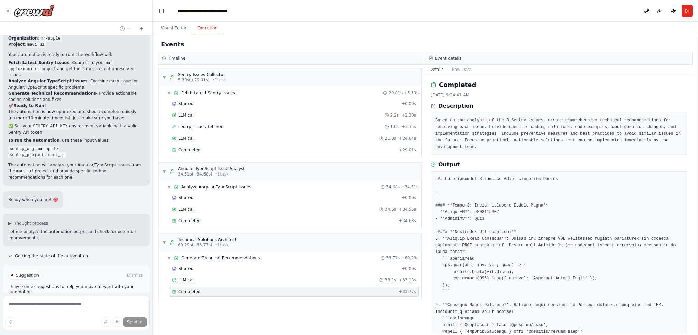
drag, startPoint x: 551, startPoint y: 184, endPoint x: 563, endPoint y: 194, distance: 16.0
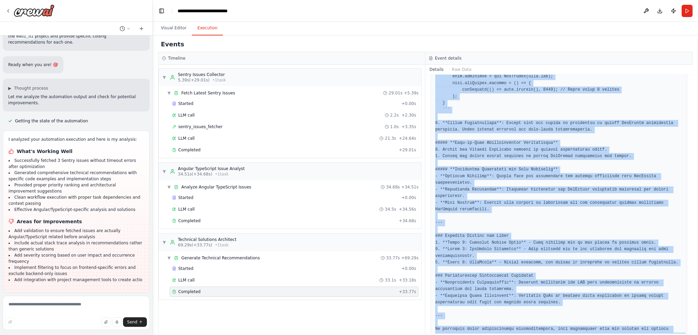
scroll to position [3128, 0]
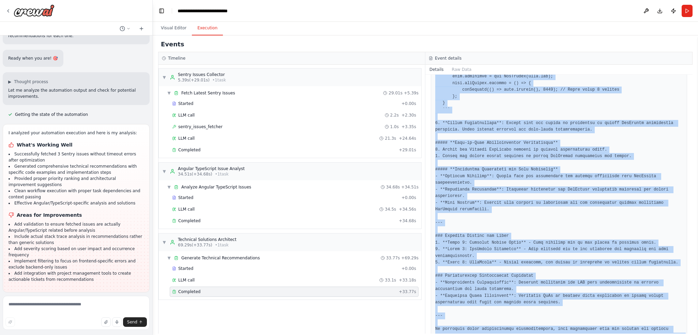
drag, startPoint x: 435, startPoint y: 172, endPoint x: 569, endPoint y: 318, distance: 198.3
copy pre "### Comprehensive Technical Recommendations Report --- #### **Issue 1: Error: I…"
click at [74, 334] on span "Publish Automation" at bounding box center [79, 336] width 40 height 5
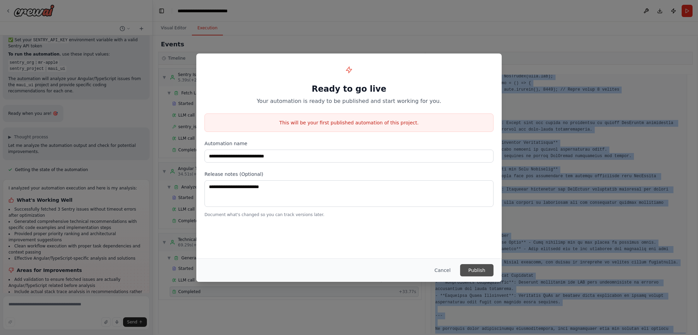
click at [479, 272] on button "Publish" at bounding box center [476, 270] width 33 height 12
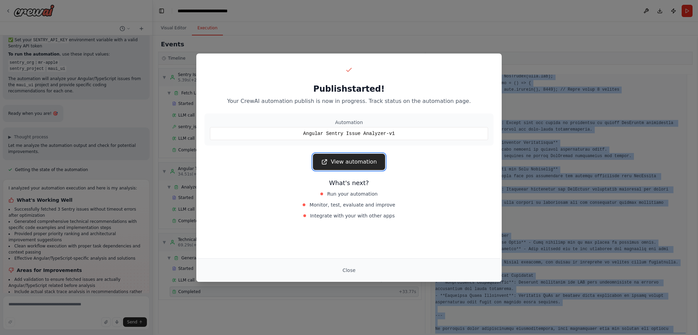
click at [349, 160] on link "View automation" at bounding box center [349, 162] width 72 height 16
click at [348, 267] on button "Close" at bounding box center [349, 270] width 24 height 12
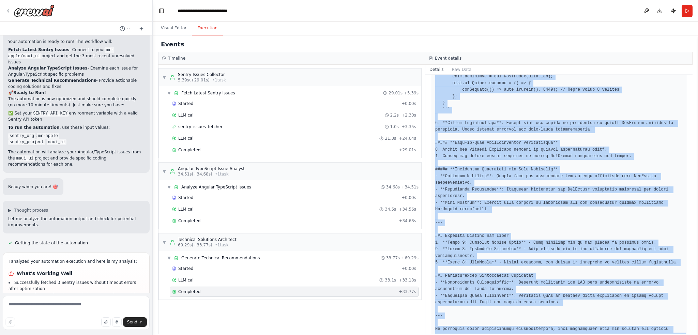
scroll to position [2800, 0]
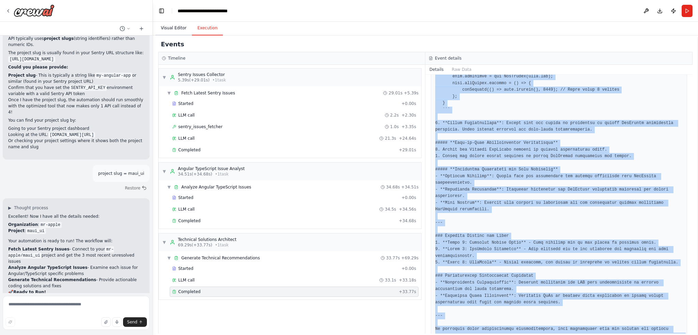
click at [172, 30] on button "Visual Editor" at bounding box center [173, 28] width 36 height 14
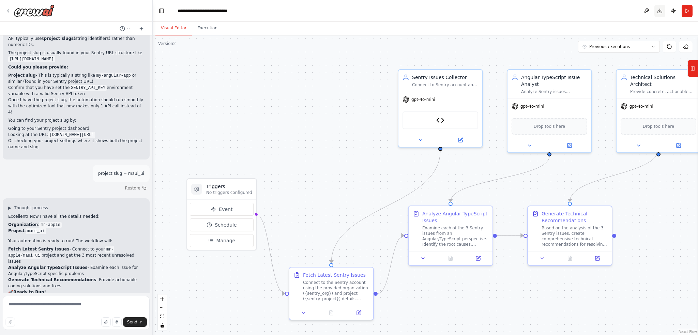
click at [660, 11] on button "Download" at bounding box center [660, 11] width 11 height 12
click at [435, 28] on div "Visual Editor Execution" at bounding box center [425, 29] width 545 height 14
drag, startPoint x: 440, startPoint y: 119, endPoint x: 443, endPoint y: 121, distance: 3.9
click at [440, 119] on img at bounding box center [440, 119] width 8 height 8
click at [439, 119] on img at bounding box center [440, 119] width 8 height 8
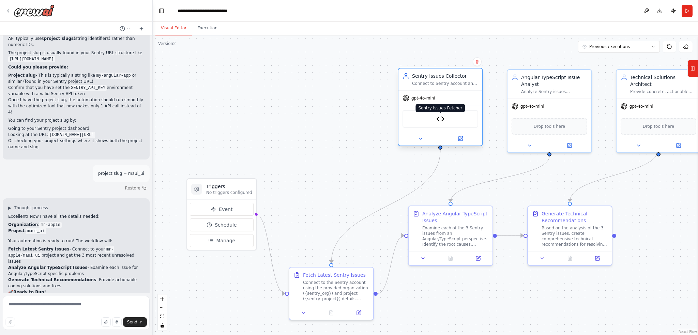
click at [439, 119] on img at bounding box center [440, 119] width 8 height 8
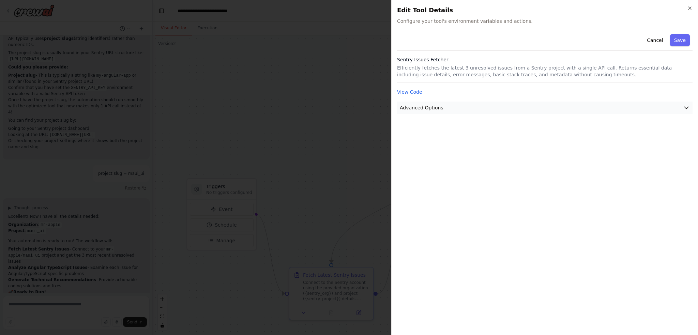
click at [685, 107] on icon "button" at bounding box center [687, 108] width 4 height 2
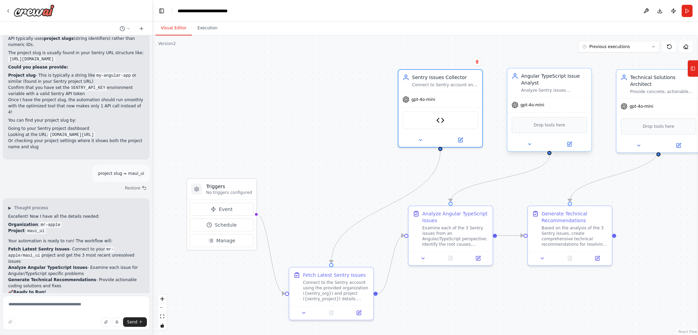
click at [563, 108] on div "gpt-4o-mini" at bounding box center [550, 104] width 84 height 15
click at [530, 108] on div "gpt-4o-mini" at bounding box center [550, 104] width 84 height 15
click at [570, 145] on icon at bounding box center [570, 144] width 4 height 4
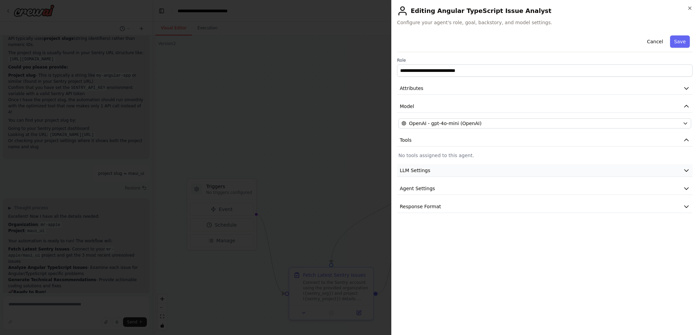
click at [685, 170] on icon "button" at bounding box center [687, 171] width 4 height 2
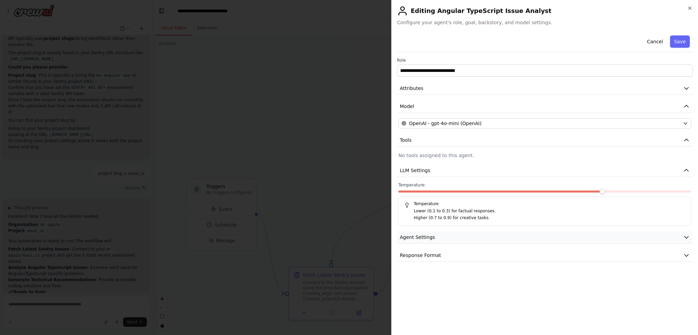
click at [551, 236] on button "Agent Settings" at bounding box center [545, 237] width 296 height 13
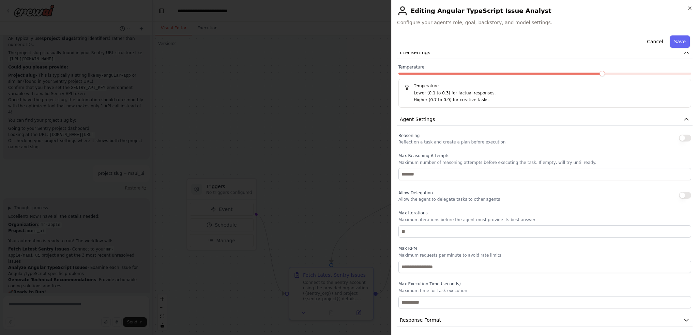
scroll to position [119, 0]
click at [511, 319] on button "Response Format" at bounding box center [545, 319] width 296 height 13
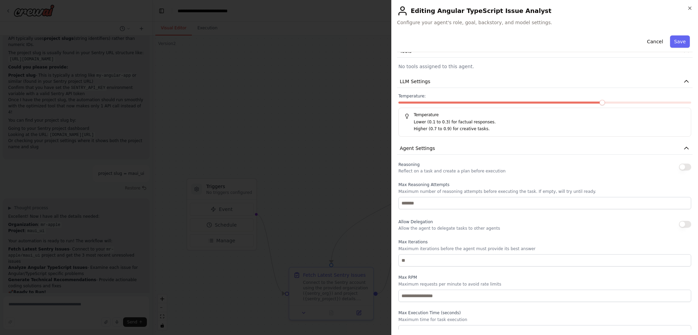
scroll to position [0, 0]
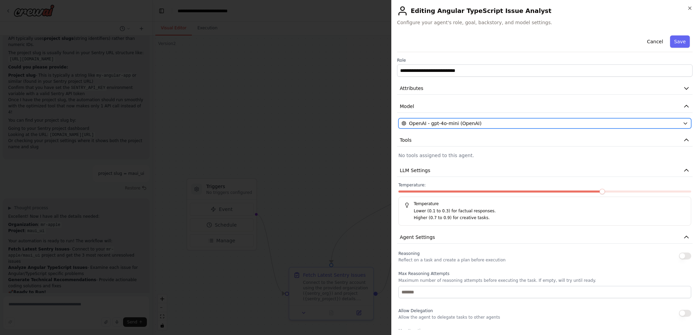
click at [529, 122] on div "OpenAI - gpt-4o-mini (OpenAI)" at bounding box center [541, 123] width 279 height 7
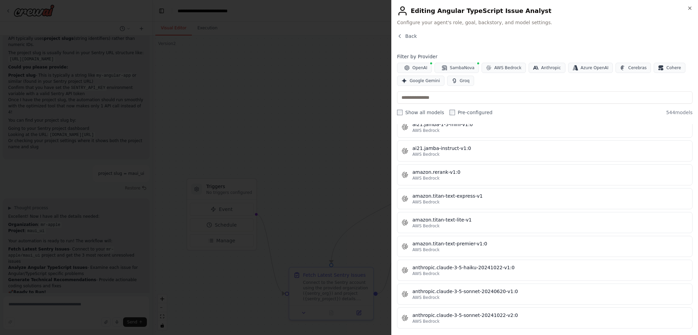
scroll to position [580, 0]
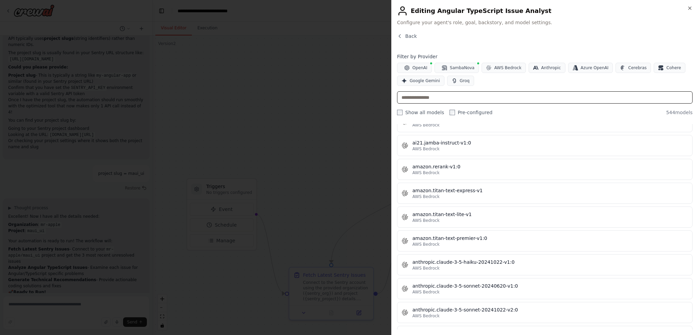
click at [483, 95] on input "text" at bounding box center [545, 97] width 296 height 12
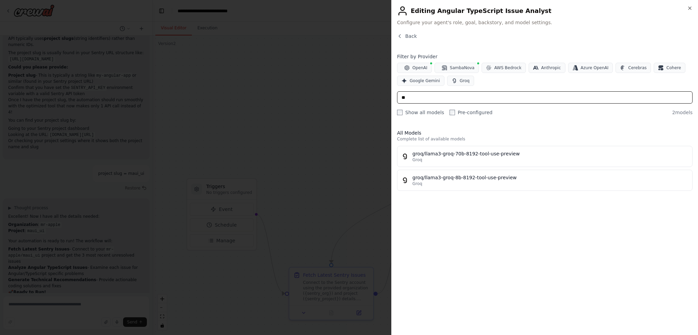
scroll to position [0, 0]
type input "*"
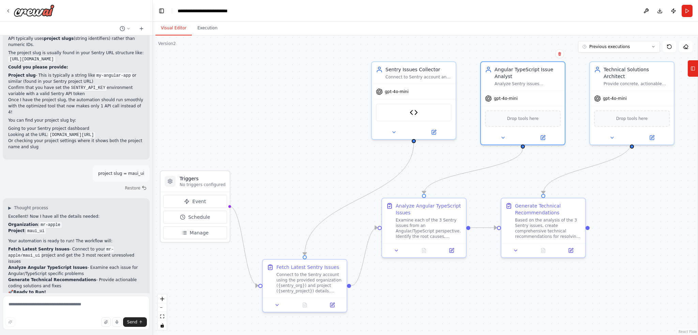
drag, startPoint x: 420, startPoint y: 307, endPoint x: 393, endPoint y: 299, distance: 27.7
click at [393, 299] on div ".deletable-edge-delete-btn { width: 20px; height: 20px; border: 0px solid #ffff…" at bounding box center [425, 185] width 545 height 300
click at [523, 22] on div "Visual Editor Execution" at bounding box center [425, 29] width 545 height 14
click at [523, 25] on div "Visual Editor Execution" at bounding box center [425, 29] width 545 height 14
click at [421, 93] on div "gpt-4o-mini" at bounding box center [414, 90] width 84 height 15
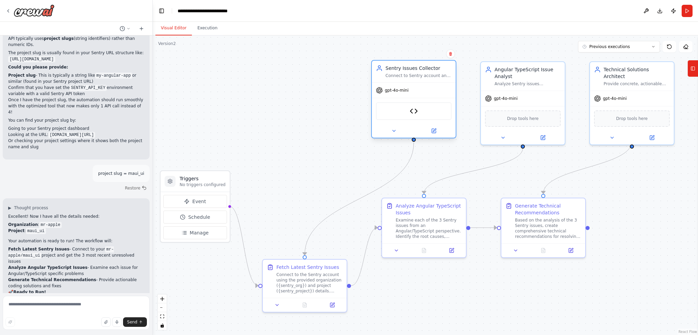
click at [419, 74] on div "Connect to Sentry account and retrieve the latest 3 unresolved issues from the …" at bounding box center [419, 75] width 66 height 5
click at [394, 132] on icon at bounding box center [393, 130] width 5 height 5
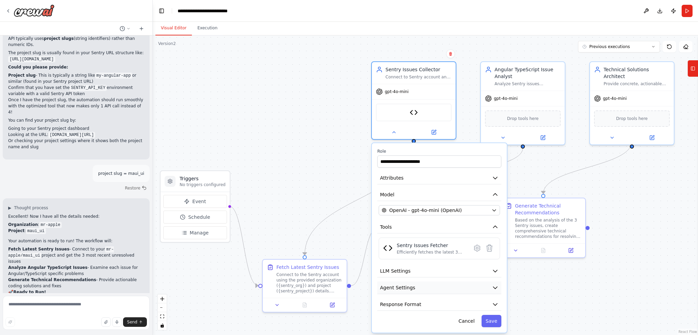
click at [435, 286] on button "Agent Settings" at bounding box center [439, 288] width 124 height 13
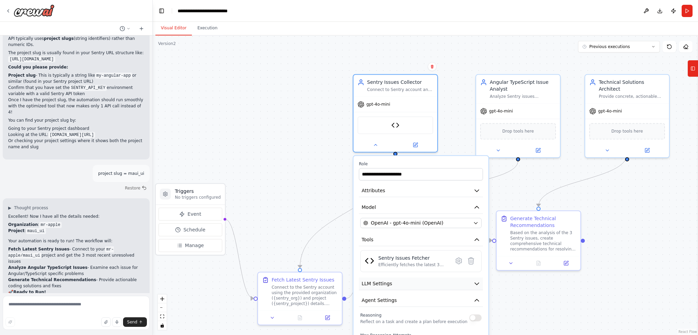
drag, startPoint x: 450, startPoint y: 282, endPoint x: 435, endPoint y: 284, distance: 15.1
click at [435, 284] on button "LLM Settings" at bounding box center [421, 283] width 124 height 13
click at [376, 144] on icon at bounding box center [375, 143] width 5 height 5
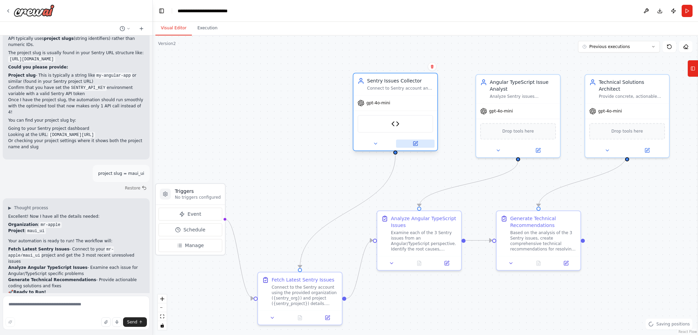
click at [414, 146] on icon at bounding box center [415, 143] width 5 height 5
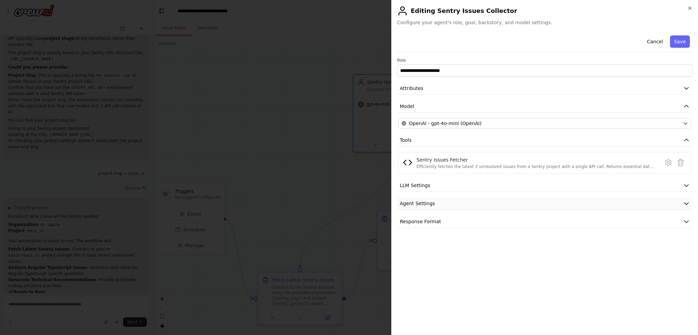
click at [466, 204] on button "Agent Settings" at bounding box center [545, 203] width 296 height 13
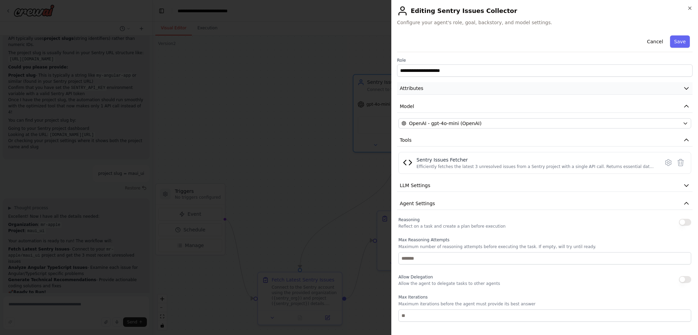
click at [501, 91] on button "Attributes" at bounding box center [545, 88] width 296 height 13
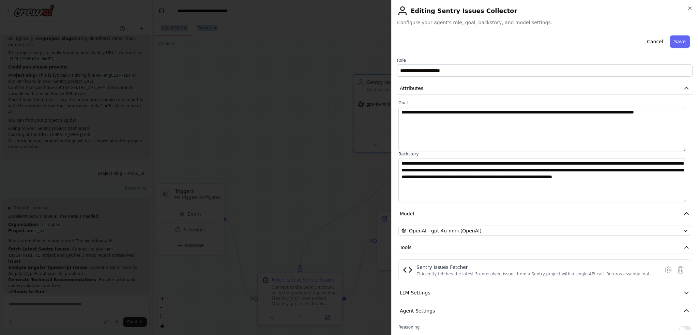
drag, startPoint x: 528, startPoint y: 135, endPoint x: 315, endPoint y: 21, distance: 240.8
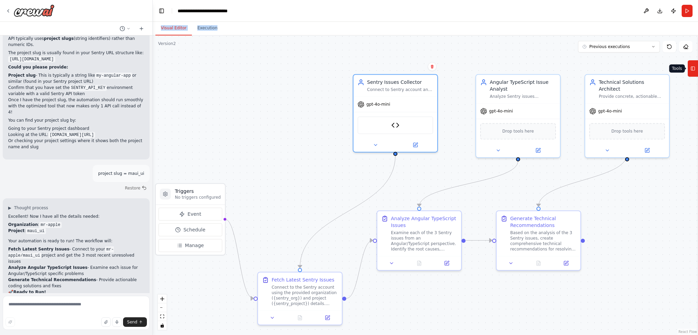
click at [692, 69] on icon at bounding box center [692, 69] width 0 height 4
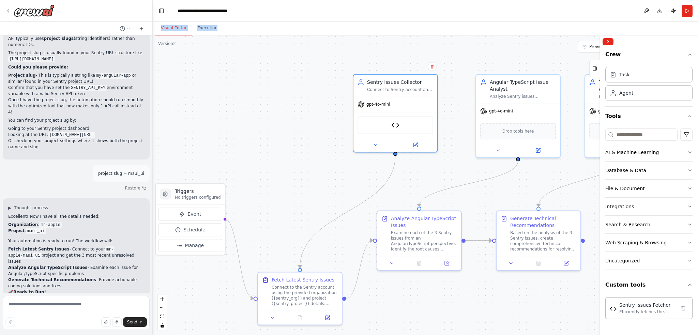
click at [262, 107] on div ".deletable-edge-delete-btn { width: 20px; height: 20px; border: 0px solid #ffff…" at bounding box center [425, 185] width 545 height 300
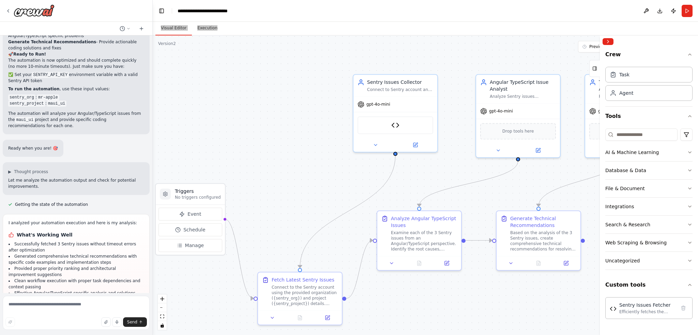
scroll to position [3073, 0]
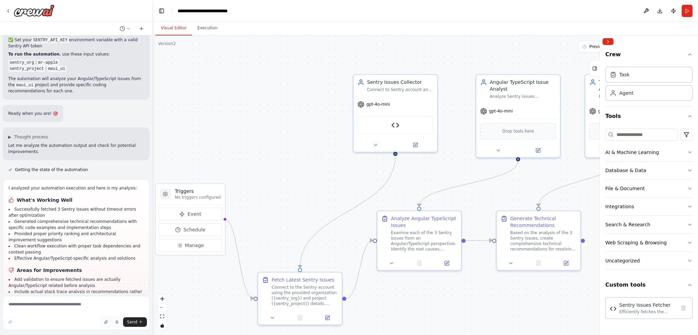
click at [66, 289] on li "Include actual stack trace analysis in recommendations rather than generic solu…" at bounding box center [76, 295] width 135 height 12
click at [65, 302] on textarea at bounding box center [76, 313] width 147 height 34
type textarea "**********"
click at [134, 323] on span "Send" at bounding box center [132, 321] width 10 height 5
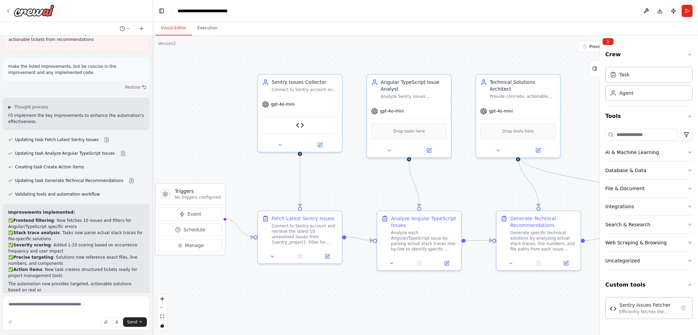
scroll to position [3374, 0]
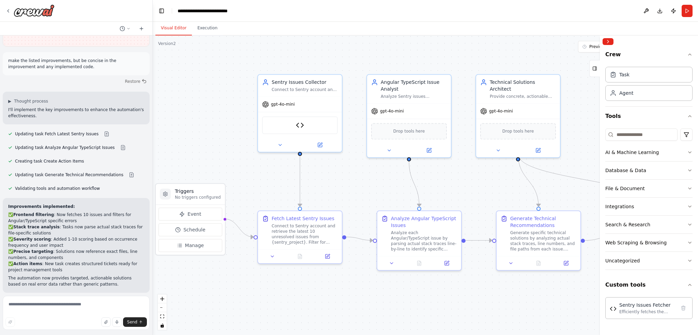
click at [70, 334] on span "Run Automation" at bounding box center [79, 336] width 33 height 5
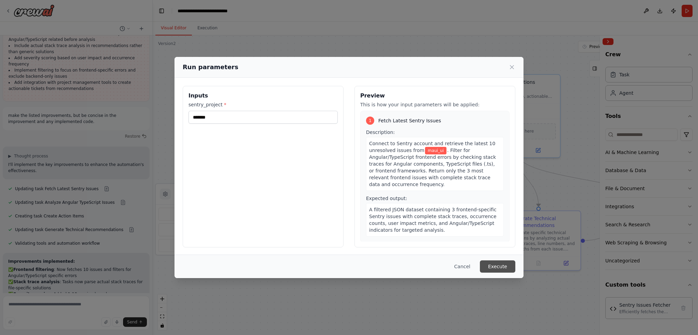
click at [497, 267] on button "Execute" at bounding box center [497, 266] width 35 height 12
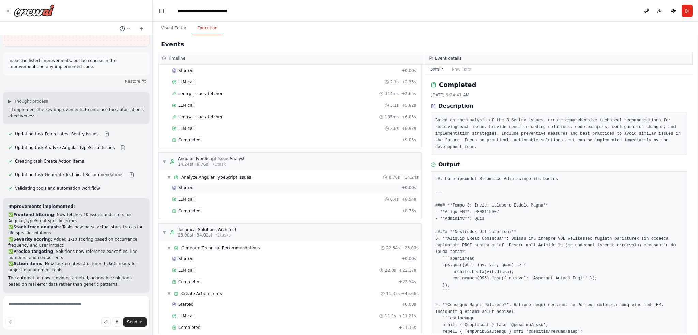
scroll to position [40, 0]
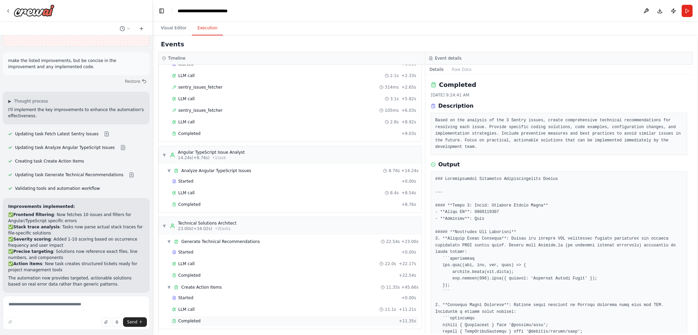
click at [259, 318] on div "Completed" at bounding box center [284, 320] width 224 height 5
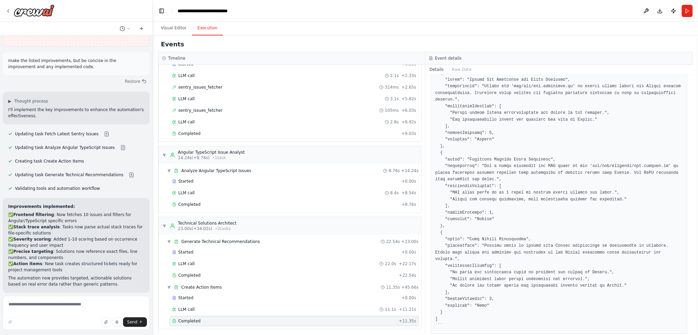
scroll to position [275, 0]
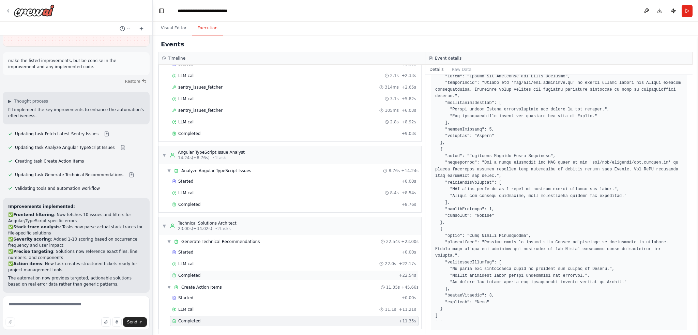
click at [236, 273] on div "Completed" at bounding box center [284, 275] width 224 height 5
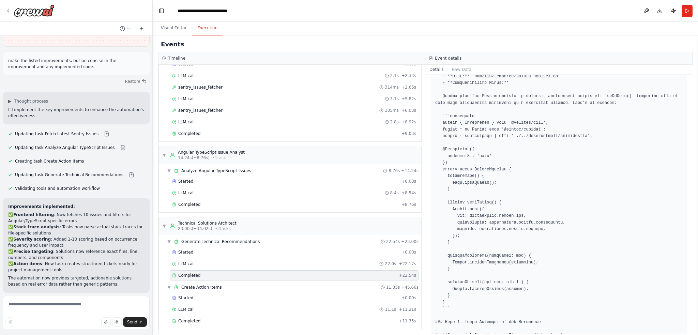
click at [269, 273] on div "Completed" at bounding box center [284, 275] width 224 height 5
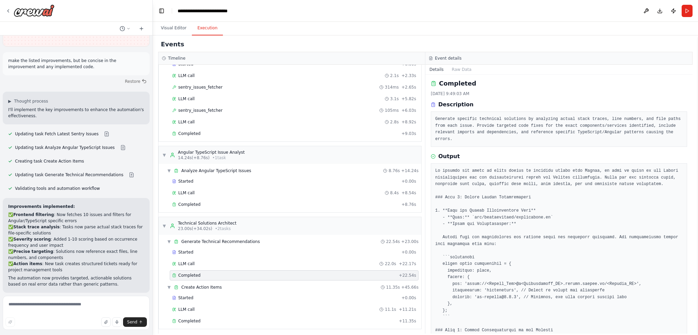
scroll to position [0, 0]
click at [71, 334] on span "Improve automation" at bounding box center [79, 336] width 42 height 5
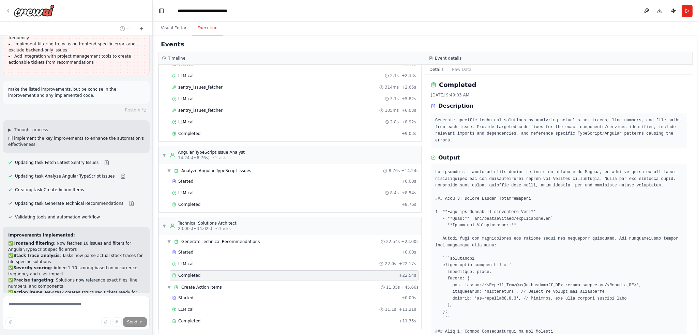
scroll to position [3359, 0]
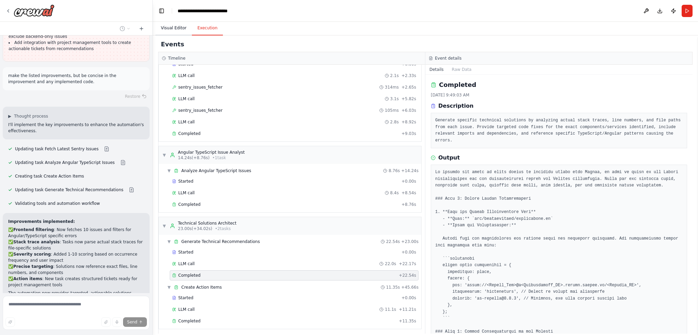
click at [174, 32] on button "Visual Editor" at bounding box center [173, 28] width 36 height 14
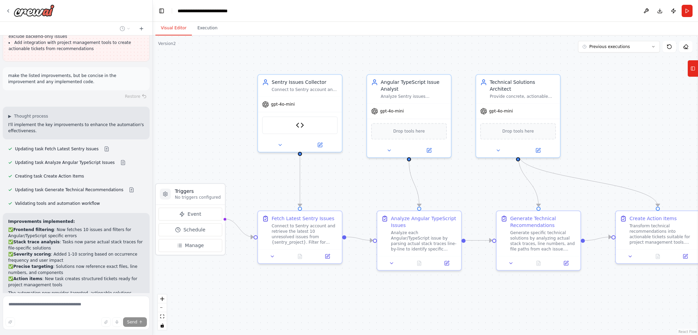
scroll to position [3372, 0]
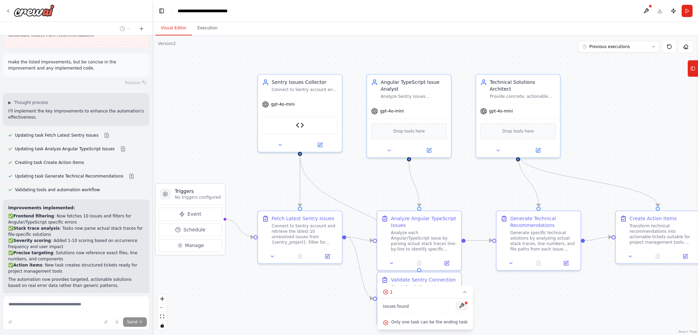
click at [457, 304] on button at bounding box center [462, 306] width 12 height 8
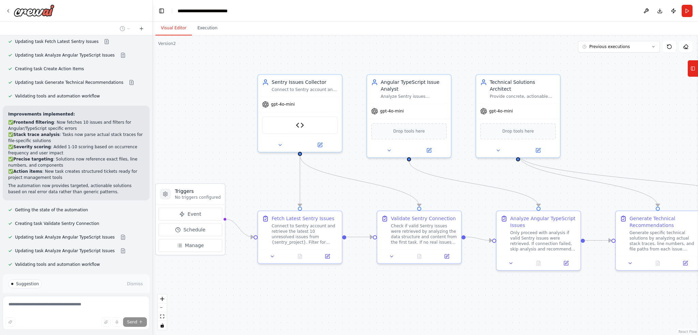
scroll to position [3469, 0]
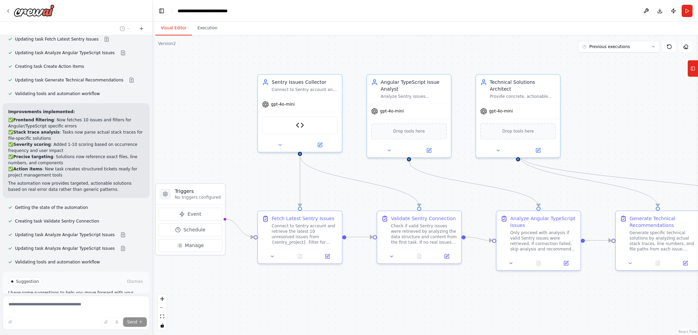
click at [81, 290] on p "I have some suggestions to help you move forward with your automation." at bounding box center [76, 295] width 136 height 11
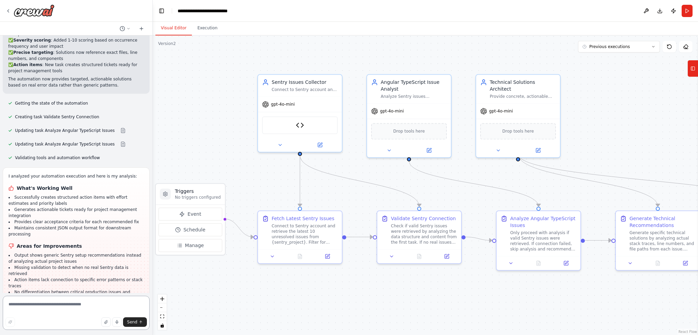
scroll to position [3579, 0]
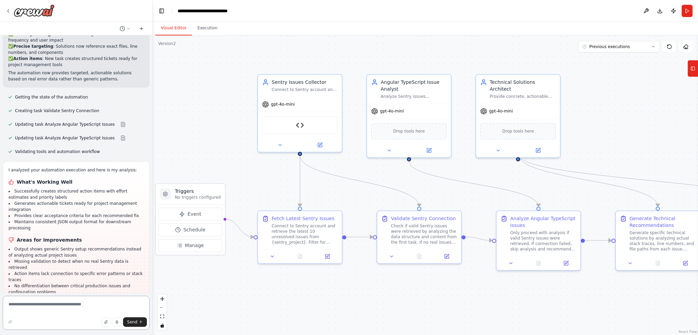
click at [71, 307] on textarea at bounding box center [76, 313] width 147 height 34
type textarea "**********"
drag, startPoint x: 200, startPoint y: 31, endPoint x: 276, endPoint y: 34, distance: 76.4
click at [200, 31] on button "Execution" at bounding box center [207, 28] width 31 height 14
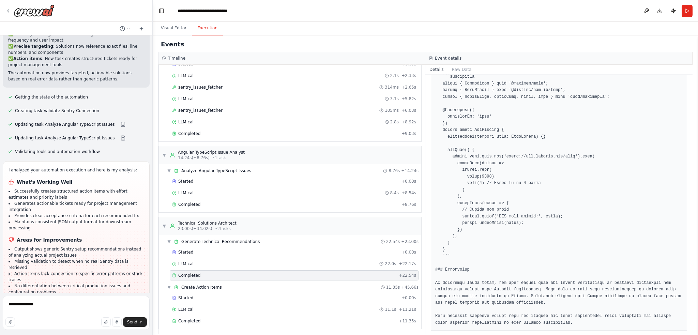
scroll to position [787, 0]
drag, startPoint x: 55, startPoint y: 304, endPoint x: -39, endPoint y: 302, distance: 93.8
click at [0, 302] on html "Capture issues from Sentry via MCP, analyze the issue and provide concise techn…" at bounding box center [349, 167] width 698 height 335
click at [31, 14] on img at bounding box center [34, 10] width 41 height 12
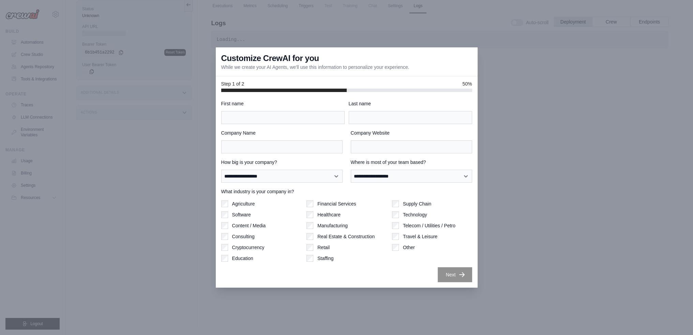
drag, startPoint x: 560, startPoint y: 104, endPoint x: 567, endPoint y: 146, distance: 42.1
click at [559, 107] on div at bounding box center [346, 167] width 693 height 335
drag, startPoint x: 567, startPoint y: 146, endPoint x: 561, endPoint y: 205, distance: 59.6
click at [566, 151] on div at bounding box center [346, 167] width 693 height 335
drag, startPoint x: 561, startPoint y: 205, endPoint x: 493, endPoint y: 218, distance: 69.5
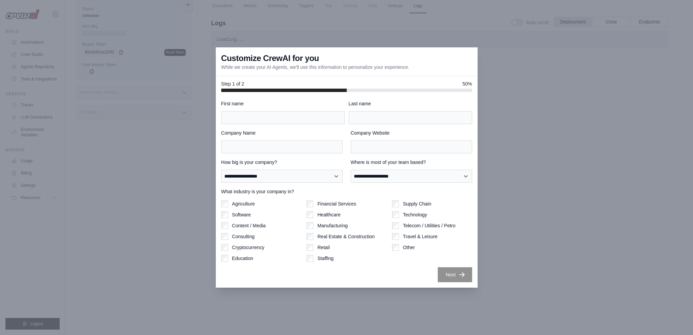
click at [542, 208] on div at bounding box center [346, 167] width 693 height 335
click at [361, 38] on div at bounding box center [346, 167] width 693 height 335
